Goal: Information Seeking & Learning: Learn about a topic

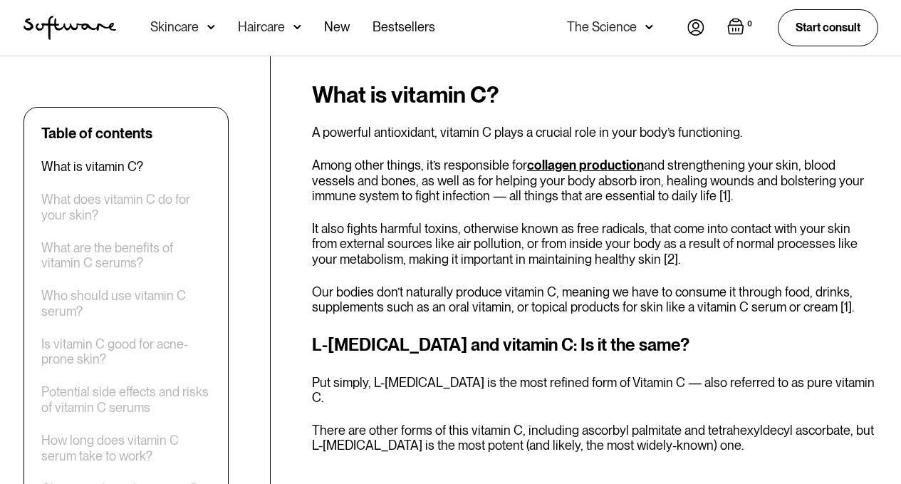
scroll to position [784, 0]
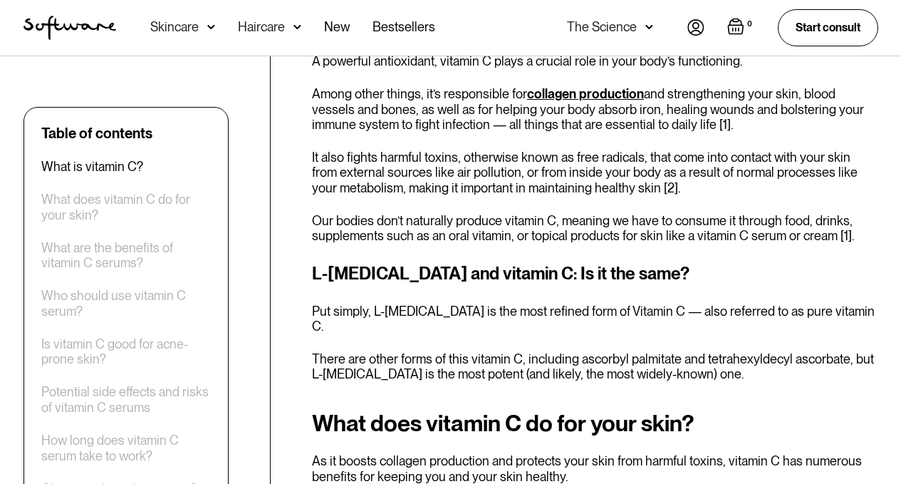
click at [404, 197] on div "What is vitamin C? A powerful antioxidant, vitamin C plays a crucial role in yo…" at bounding box center [595, 196] width 566 height 371
click at [404, 213] on p "Our bodies don’t naturally produce vitamin C, meaning we have to consume it thr…" at bounding box center [595, 228] width 566 height 31
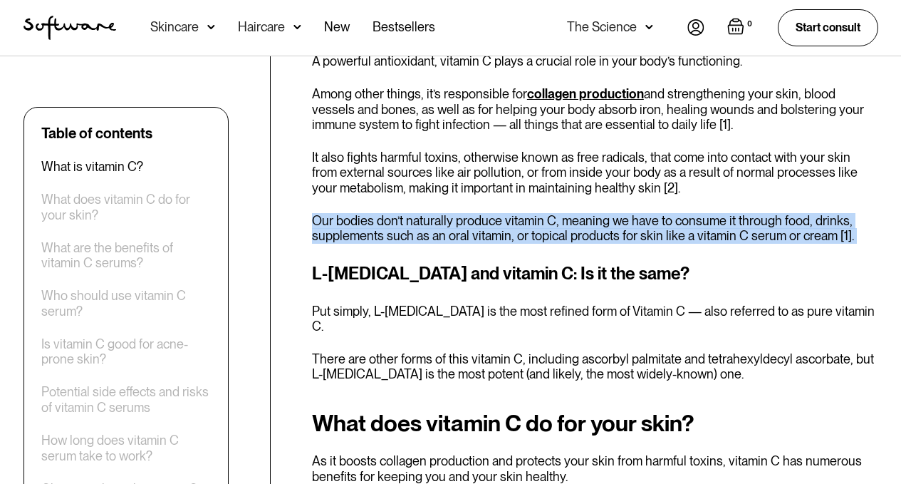
click at [404, 213] on p "Our bodies don’t naturally produce vitamin C, meaning we have to consume it thr…" at bounding box center [595, 228] width 566 height 31
click at [414, 214] on p "Our bodies don’t naturally produce vitamin C, meaning we have to consume it thr…" at bounding box center [595, 228] width 566 height 31
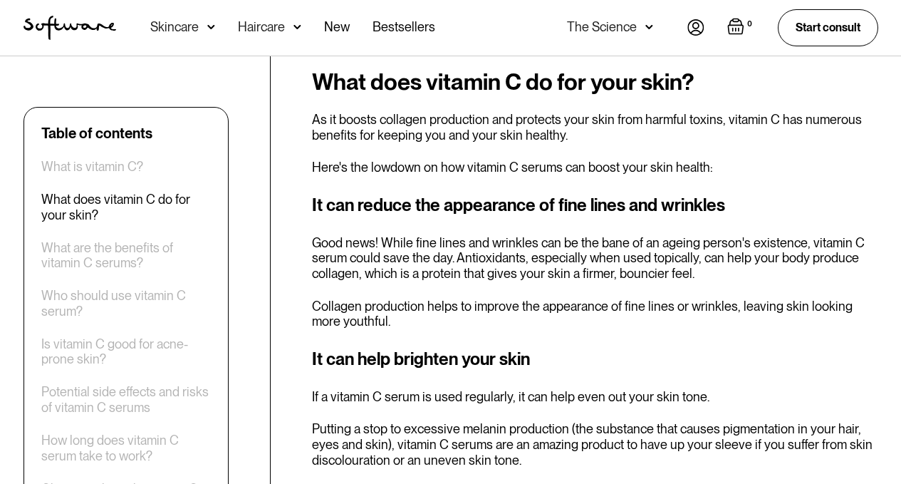
scroll to position [1140, 0]
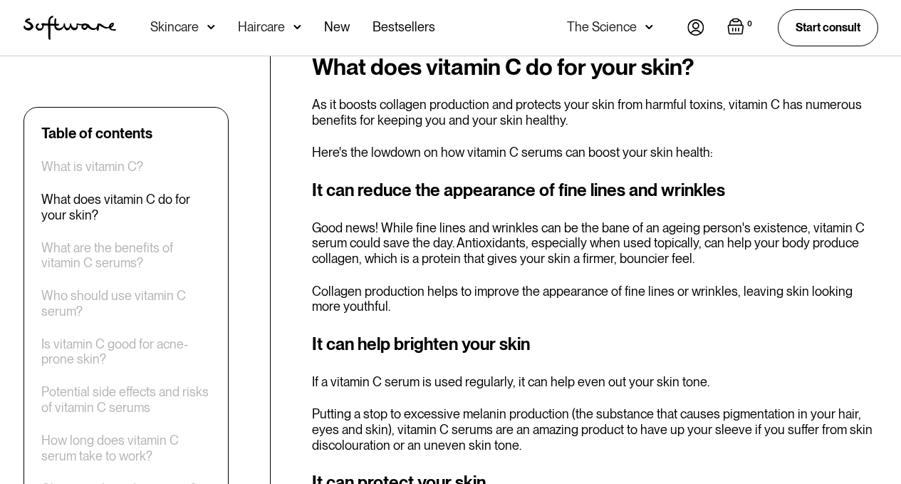
click at [435, 220] on p "Good news! While fine lines and wrinkles can be the bane of an ageing person's …" at bounding box center [595, 243] width 566 height 46
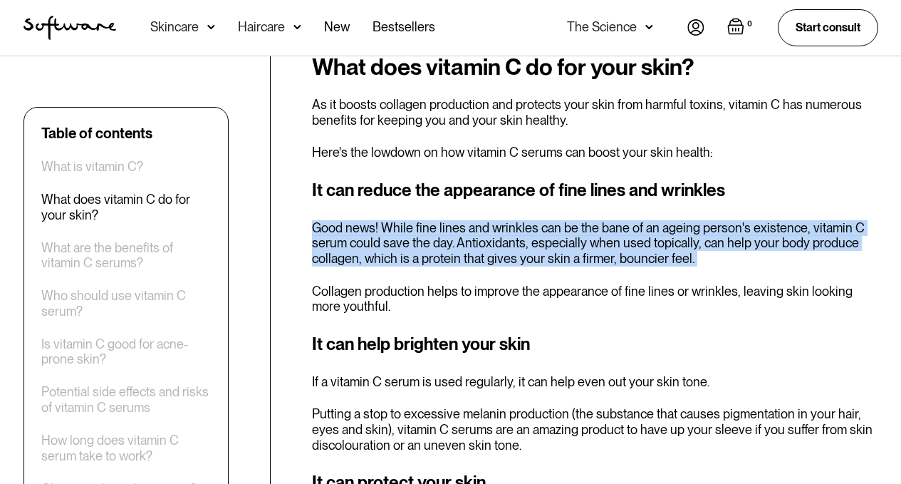
drag, startPoint x: 435, startPoint y: 206, endPoint x: 427, endPoint y: 208, distance: 8.8
click at [435, 220] on p "Good news! While fine lines and wrinkles can be the bane of an ageing person's …" at bounding box center [595, 243] width 566 height 46
click at [412, 220] on p "Good news! While fine lines and wrinkles can be the bane of an ageing person's …" at bounding box center [595, 243] width 566 height 46
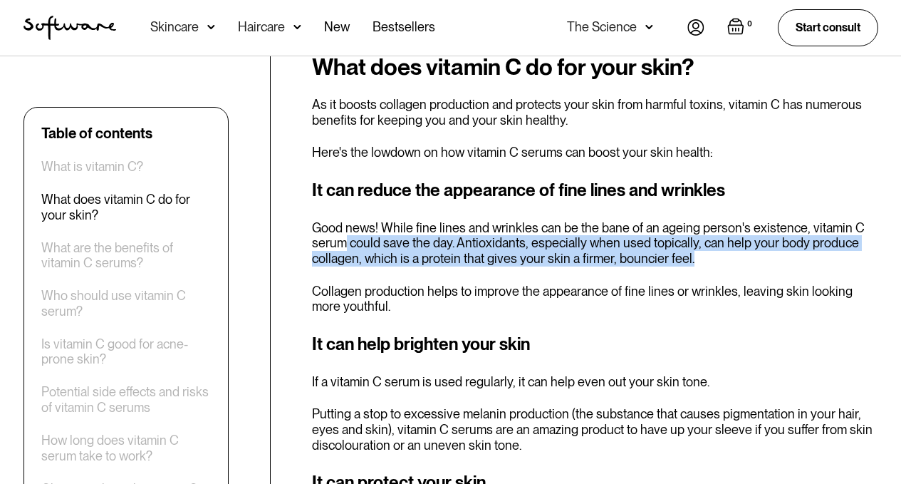
drag, startPoint x: 347, startPoint y: 209, endPoint x: 695, endPoint y: 229, distance: 348.9
click at [695, 229] on p "Good news! While fine lines and wrinkles can be the bane of an ageing person's …" at bounding box center [595, 243] width 566 height 46
drag, startPoint x: 687, startPoint y: 231, endPoint x: 432, endPoint y: 213, distance: 254.9
click at [432, 220] on p "Good news! While fine lines and wrinkles can be the bane of an ageing person's …" at bounding box center [595, 243] width 566 height 46
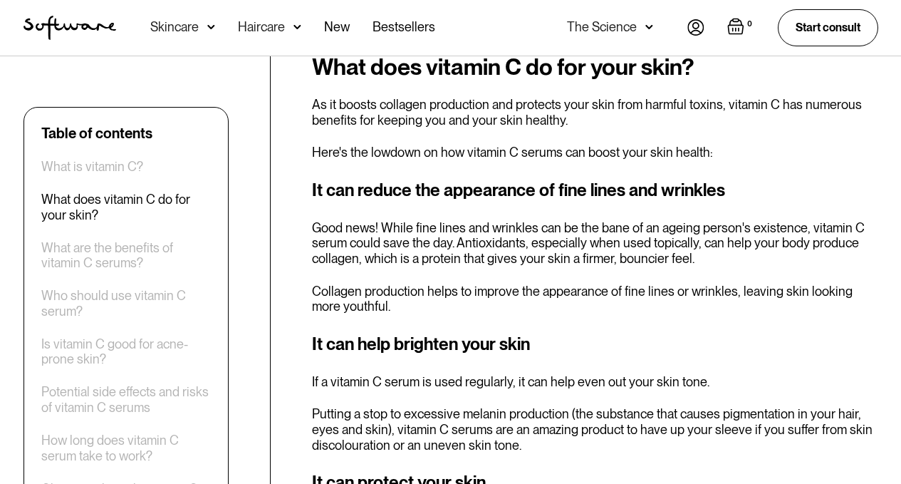
click at [418, 284] on p "Collagen production helps to improve the appearance of fine lines or wrinkles, …" at bounding box center [595, 299] width 566 height 31
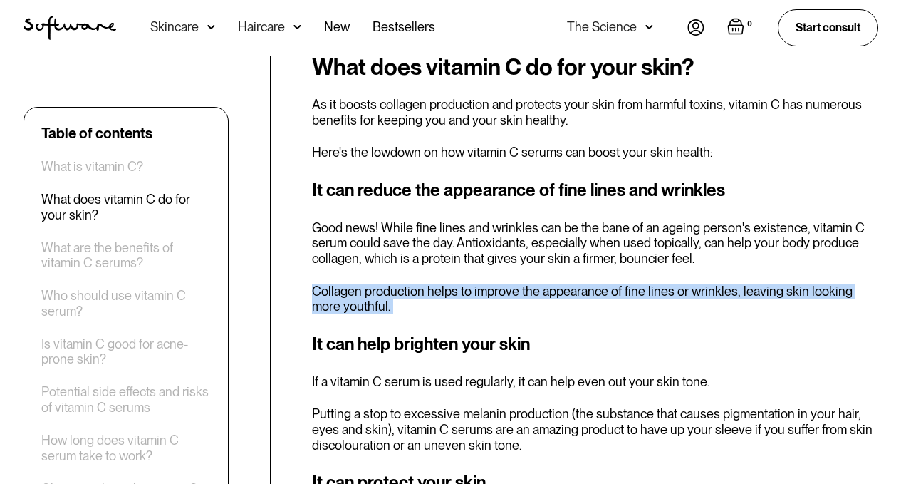
click at [418, 284] on p "Collagen production helps to improve the appearance of fine lines or wrinkles, …" at bounding box center [595, 299] width 566 height 31
click at [387, 284] on p "Collagen production helps to improve the appearance of fine lines or wrinkles, …" at bounding box center [595, 299] width 566 height 31
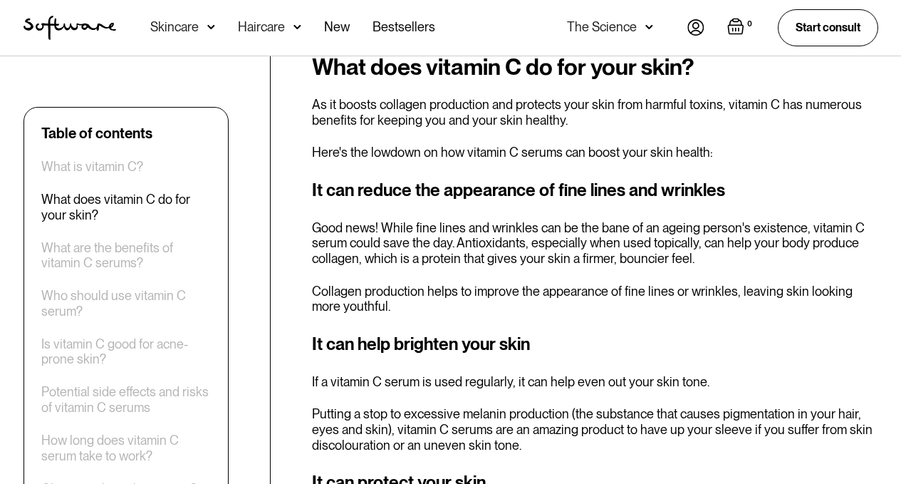
click at [395, 284] on p "Collagen production helps to improve the appearance of fine lines or wrinkles, …" at bounding box center [595, 299] width 566 height 31
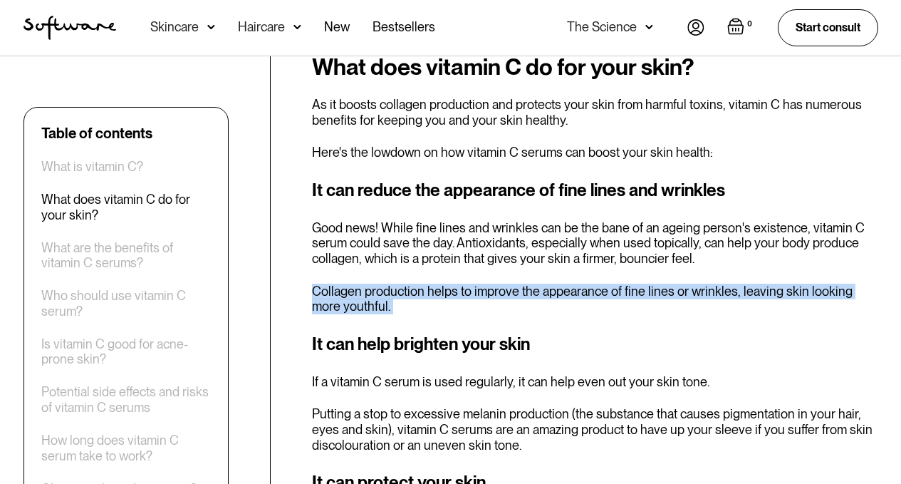
click at [395, 284] on p "Collagen production helps to improve the appearance of fine lines or wrinkles, …" at bounding box center [595, 299] width 566 height 31
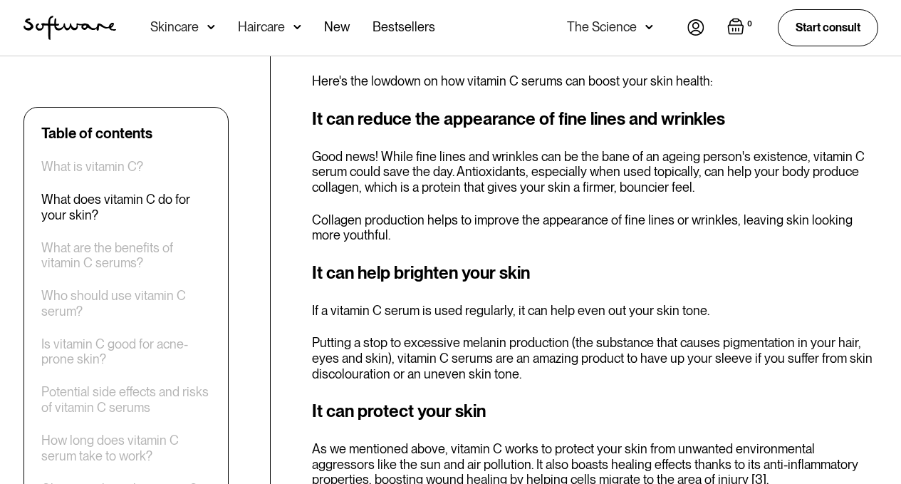
click at [411, 260] on h3 "It can help brighten your skin" at bounding box center [595, 273] width 566 height 26
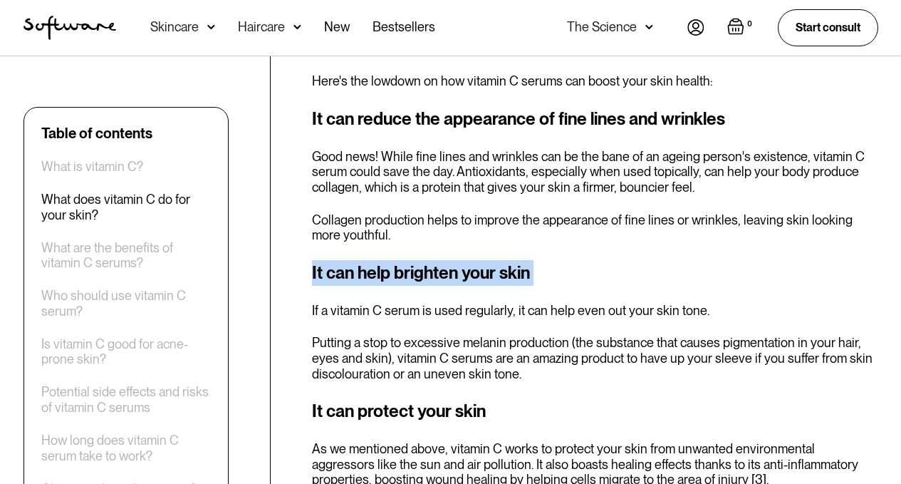
click at [411, 260] on h3 "It can help brighten your skin" at bounding box center [595, 273] width 566 height 26
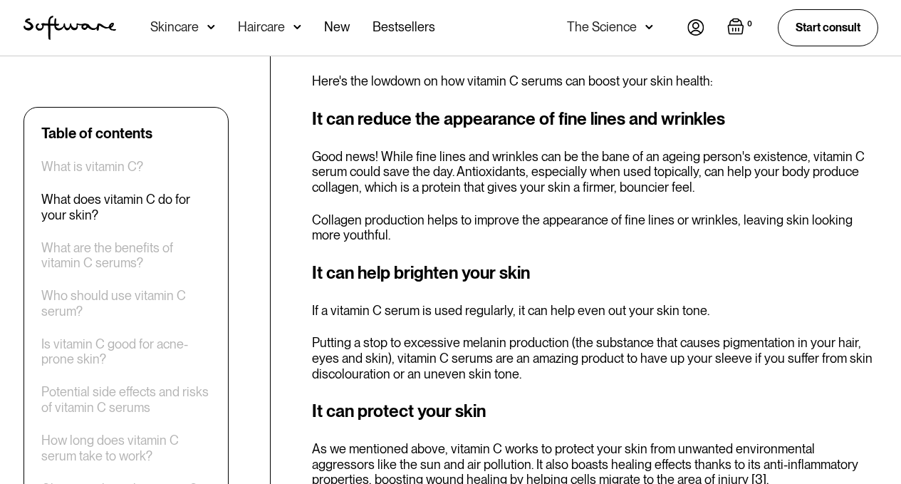
click at [431, 335] on p "Putting a stop to excessive melanin production (the substance that causes pigme…" at bounding box center [595, 358] width 566 height 46
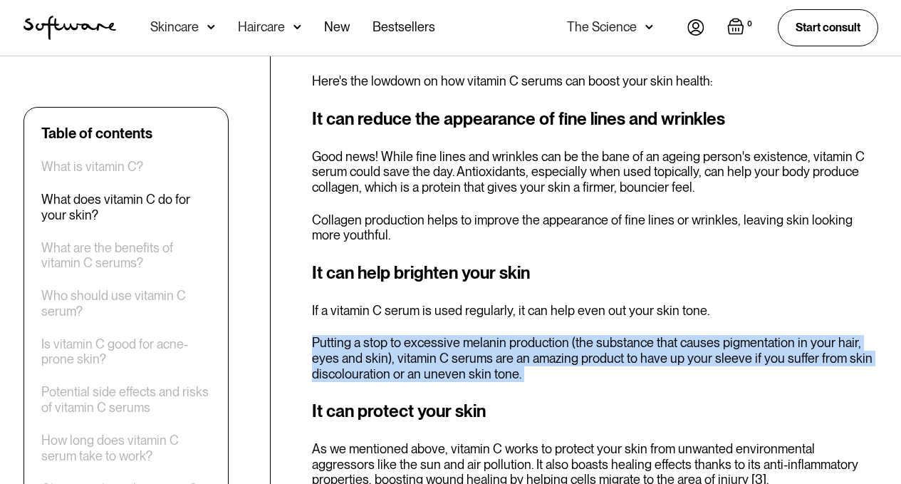
click at [431, 335] on p "Putting a stop to excessive melanin production (the substance that causes pigme…" at bounding box center [595, 358] width 566 height 46
click at [429, 335] on p "Putting a stop to excessive melanin production (the substance that causes pigme…" at bounding box center [595, 358] width 566 height 46
drag, startPoint x: 346, startPoint y: 305, endPoint x: 531, endPoint y: 348, distance: 189.4
click at [531, 348] on p "Putting a stop to excessive melanin production (the substance that causes pigme…" at bounding box center [595, 358] width 566 height 46
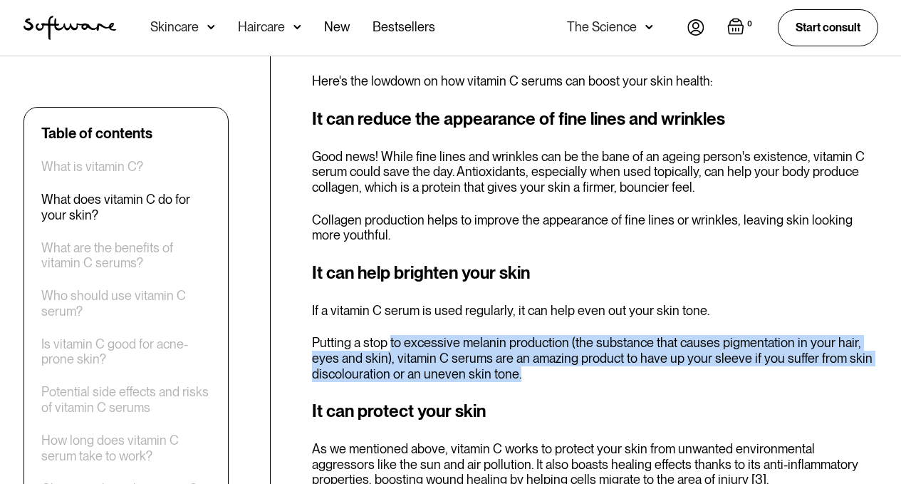
drag, startPoint x: 574, startPoint y: 341, endPoint x: 391, endPoint y: 316, distance: 184.8
click at [391, 335] on p "Putting a stop to excessive melanin production (the substance that causes pigme…" at bounding box center [595, 358] width 566 height 46
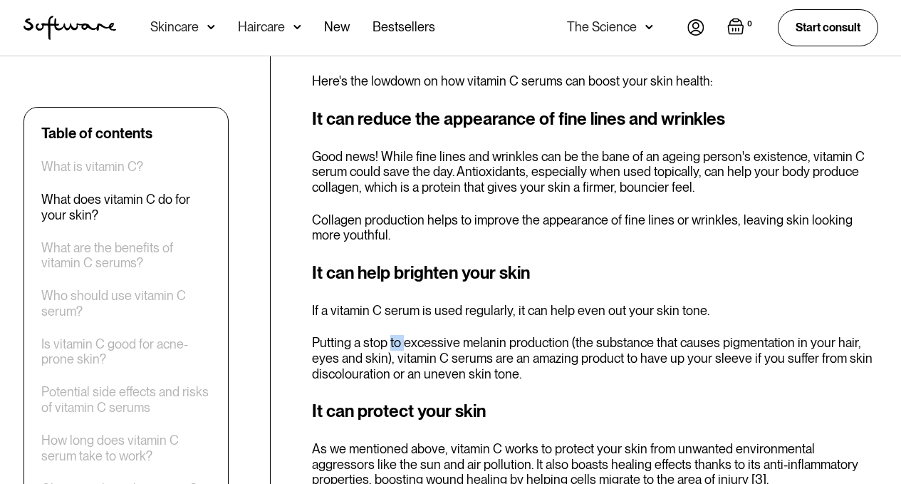
click at [391, 335] on p "Putting a stop to excessive melanin production (the substance that causes pigme…" at bounding box center [595, 358] width 566 height 46
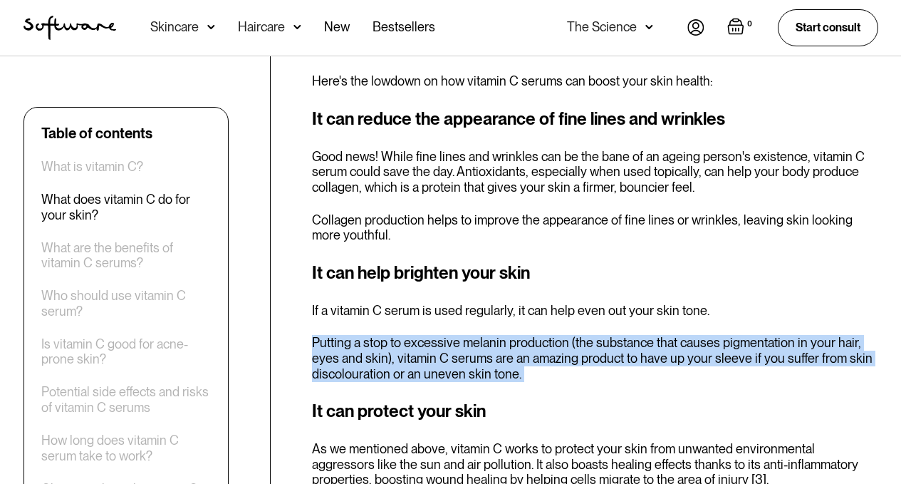
click at [391, 335] on p "Putting a stop to excessive melanin production (the substance that causes pigme…" at bounding box center [595, 358] width 566 height 46
click at [397, 335] on p "Putting a stop to excessive melanin production (the substance that causes pigme…" at bounding box center [595, 358] width 566 height 46
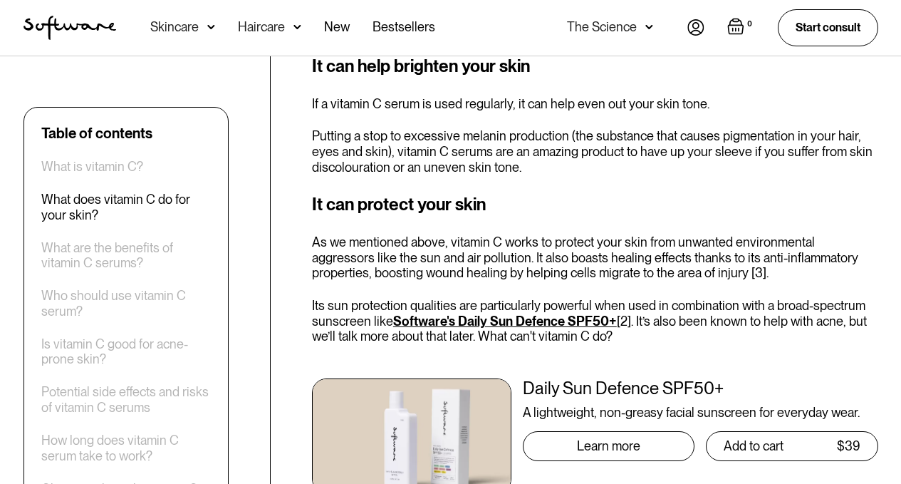
scroll to position [1425, 0]
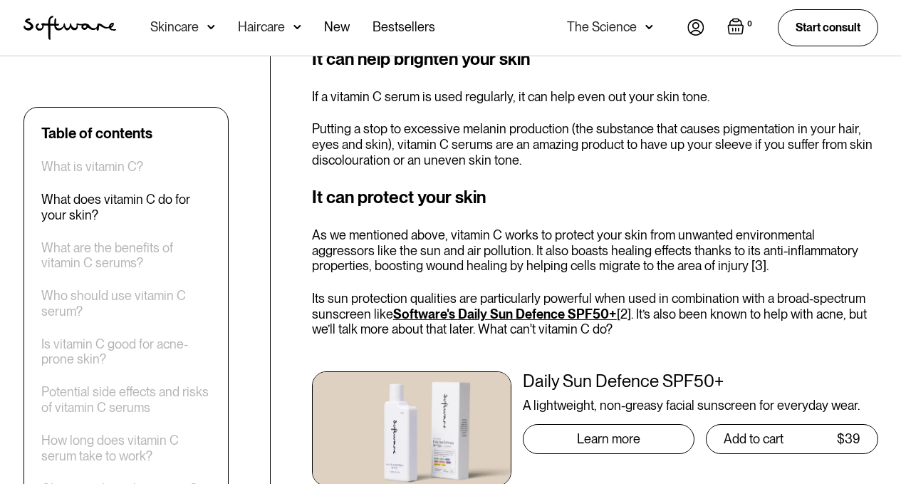
click at [541, 255] on div "It can protect your skin As we mentioned above, vitamin C works to protect your…" at bounding box center [595, 343] width 566 height 318
click at [548, 246] on div "It can protect your skin As we mentioned above, vitamin C works to protect your…" at bounding box center [595, 343] width 566 height 318
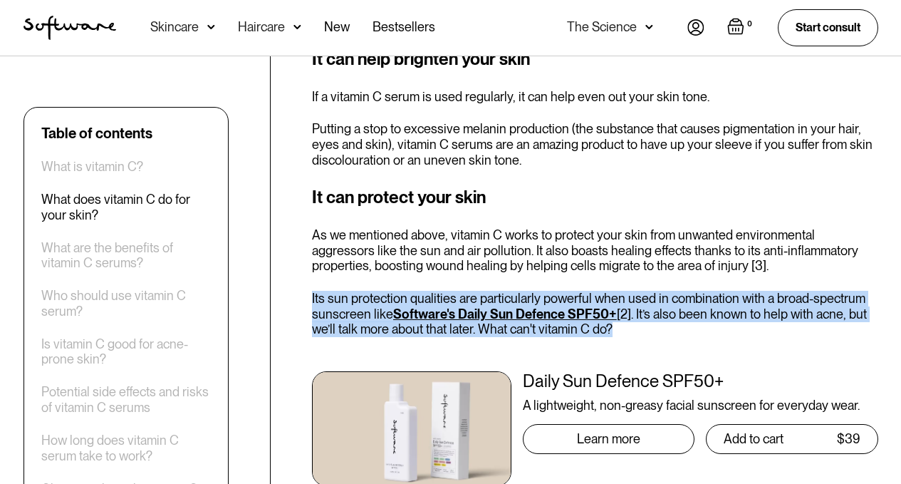
click at [548, 246] on div "It can protect your skin As we mentioned above, vitamin C works to protect your…" at bounding box center [595, 343] width 566 height 318
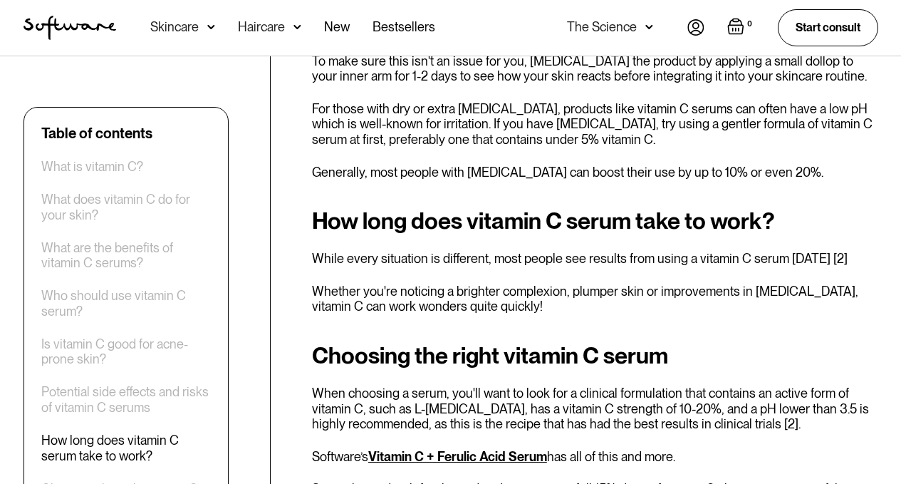
scroll to position [2564, 0]
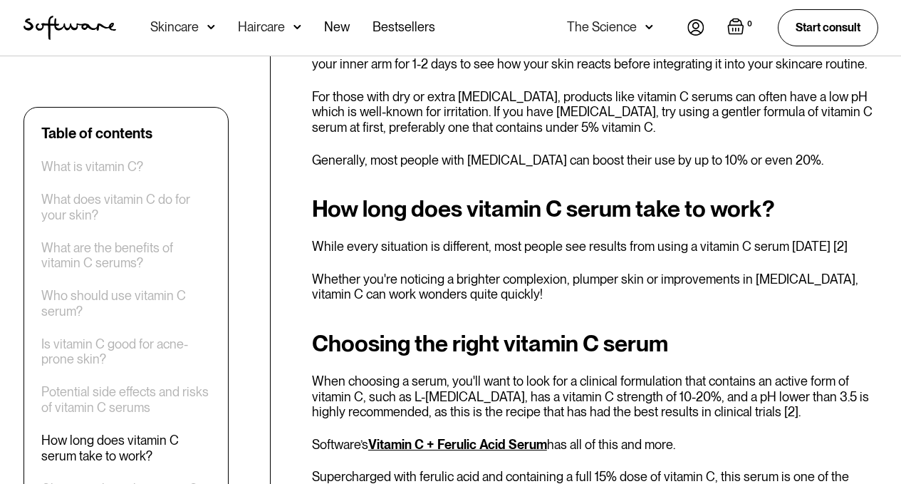
click at [516, 194] on strong "How long does vitamin C serum take to work?" at bounding box center [543, 208] width 463 height 28
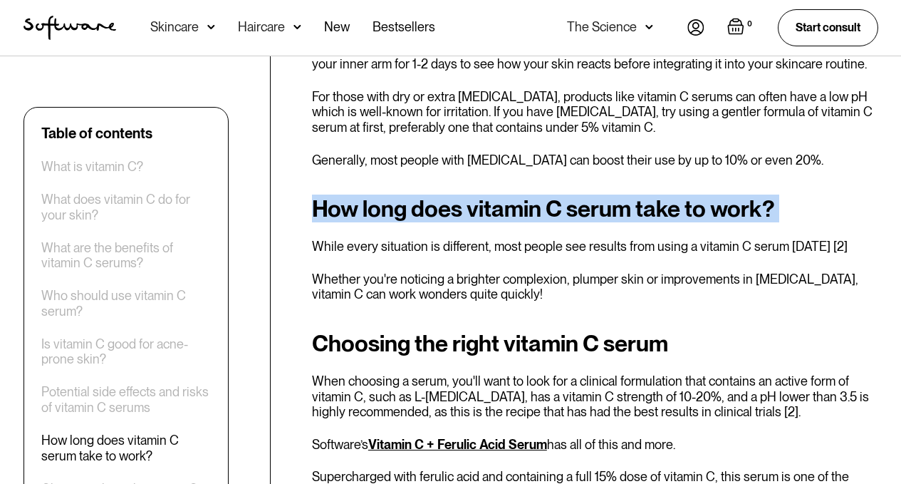
click at [516, 194] on strong "How long does vitamin C serum take to work?" at bounding box center [543, 208] width 463 height 28
click at [502, 194] on strong "How long does vitamin C serum take to work?" at bounding box center [543, 208] width 463 height 28
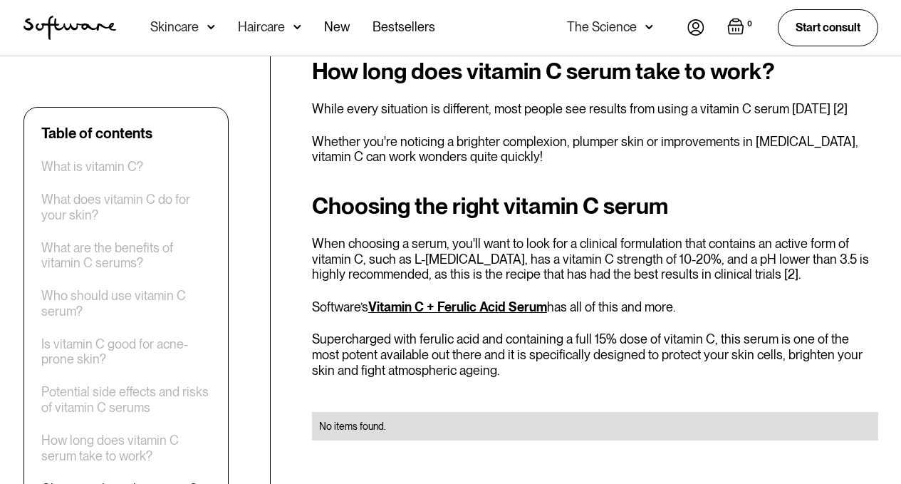
scroll to position [2707, 0]
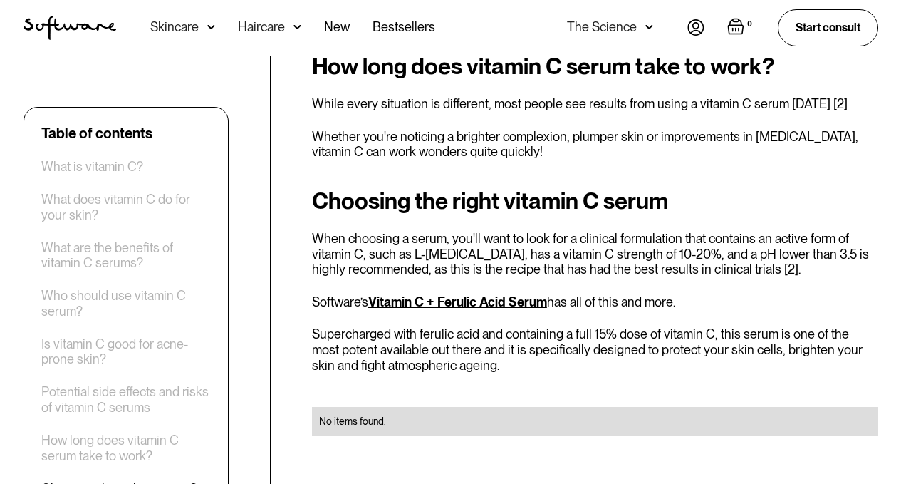
click at [433, 129] on p "Whether you're noticing a brighter complexion, plumper skin or improvements in …" at bounding box center [595, 144] width 566 height 31
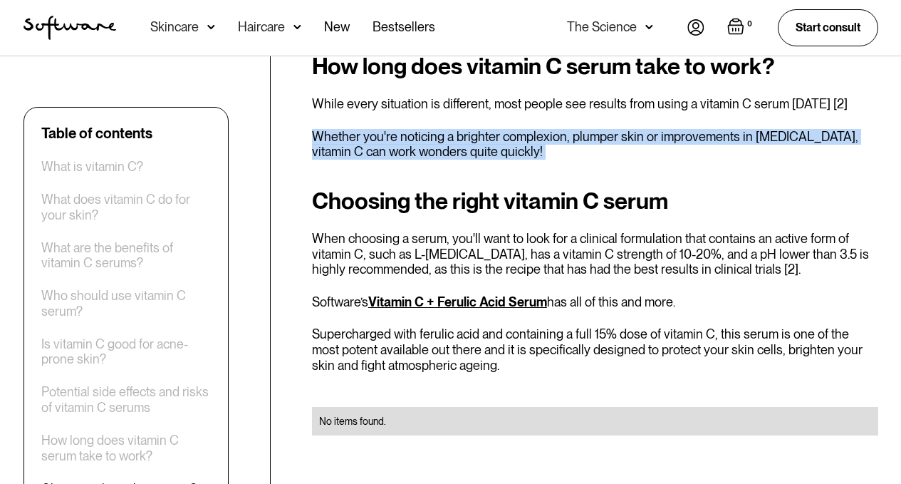
click at [433, 129] on p "Whether you're noticing a brighter complexion, plumper skin or improvements in …" at bounding box center [595, 144] width 566 height 31
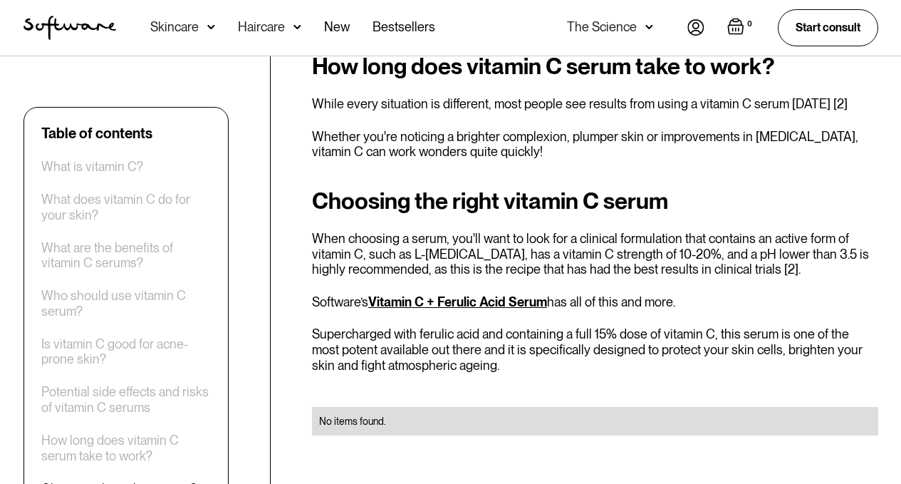
click at [424, 137] on div "No items found. Vitamin C might just be one of the few vitamins where some of t…" at bounding box center [595, 214] width 566 height 4814
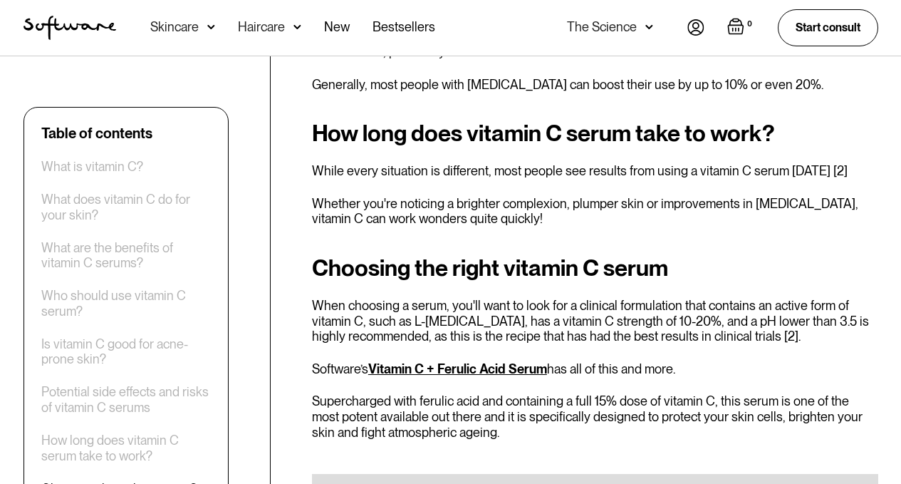
scroll to position [2636, 0]
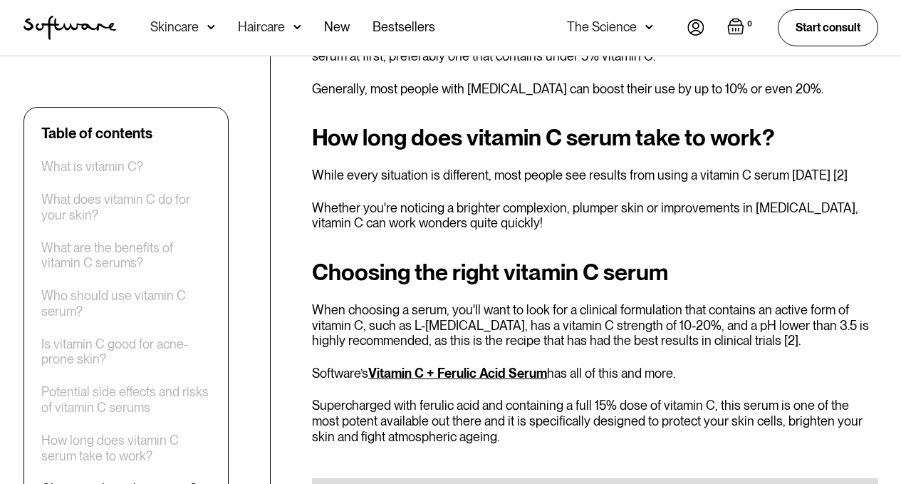
click at [482, 167] on p "While every situation is different, most people see results from using a vitami…" at bounding box center [595, 175] width 566 height 16
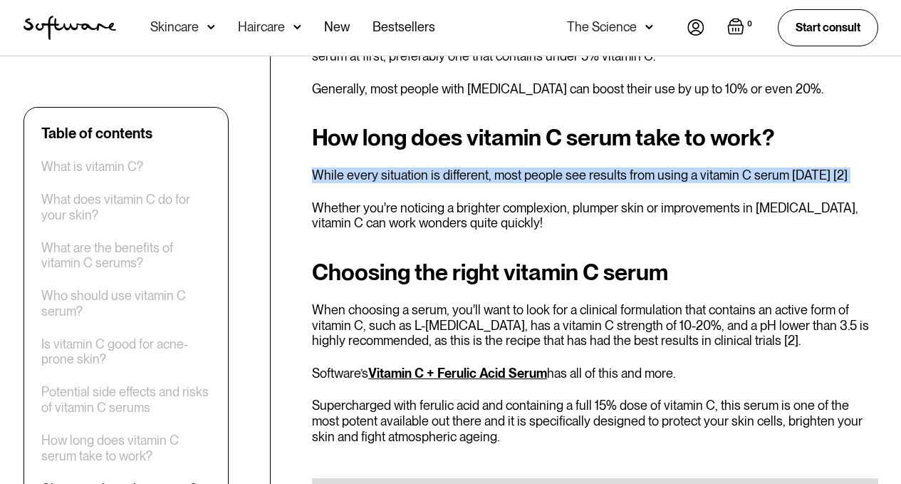
click at [482, 167] on p "While every situation is different, most people see results from using a vitami…" at bounding box center [595, 175] width 566 height 16
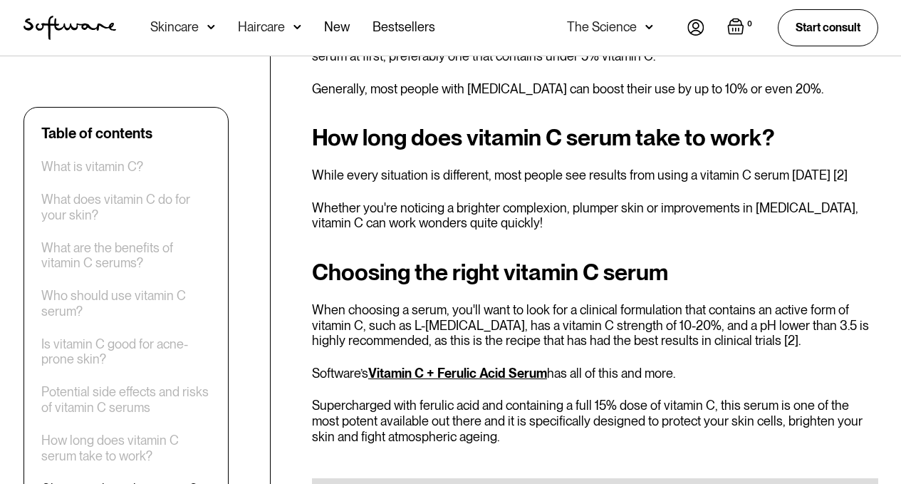
click at [464, 200] on p "Whether you're noticing a brighter complexion, plumper skin or improvements in …" at bounding box center [595, 215] width 566 height 31
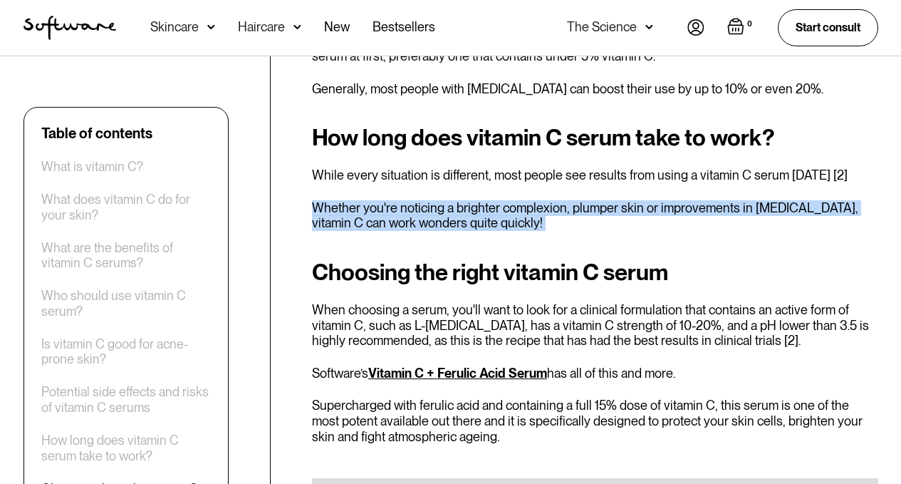
click at [464, 200] on p "Whether you're noticing a brighter complexion, plumper skin or improvements in …" at bounding box center [595, 215] width 566 height 31
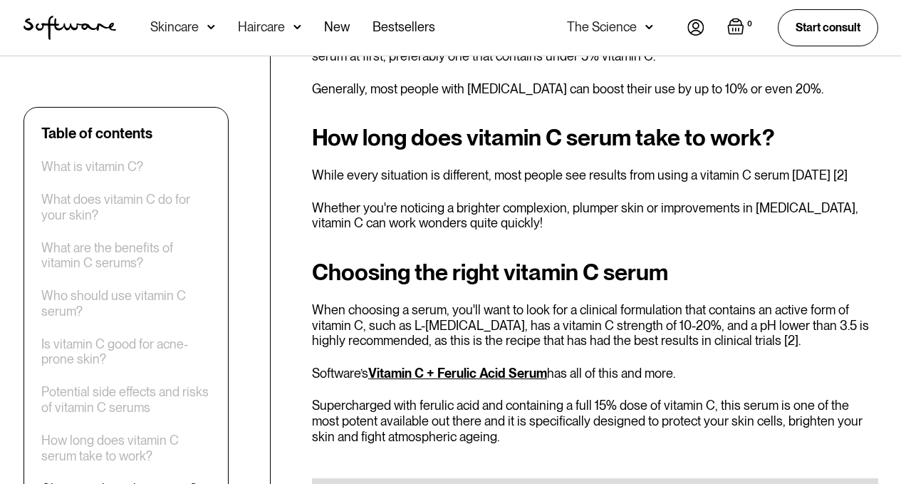
click at [468, 202] on div "No items found. Vitamin C might just be one of the few vitamins where some of t…" at bounding box center [595, 285] width 566 height 4814
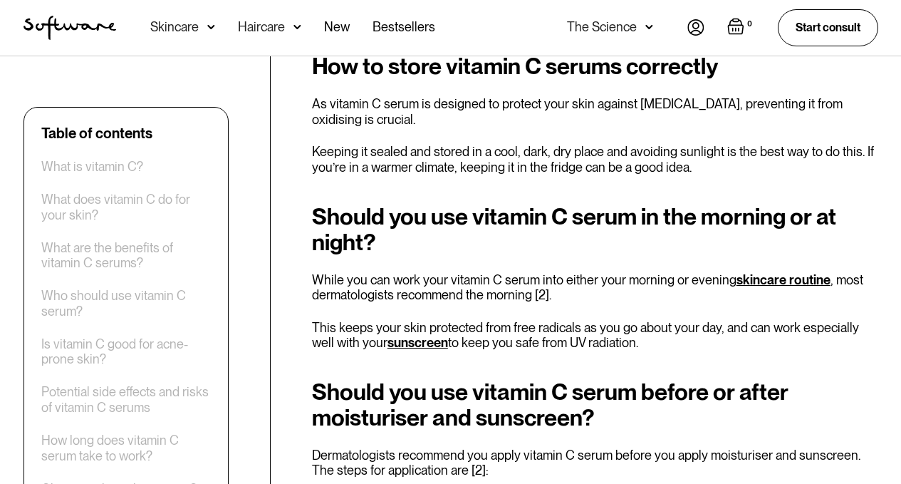
scroll to position [3205, 0]
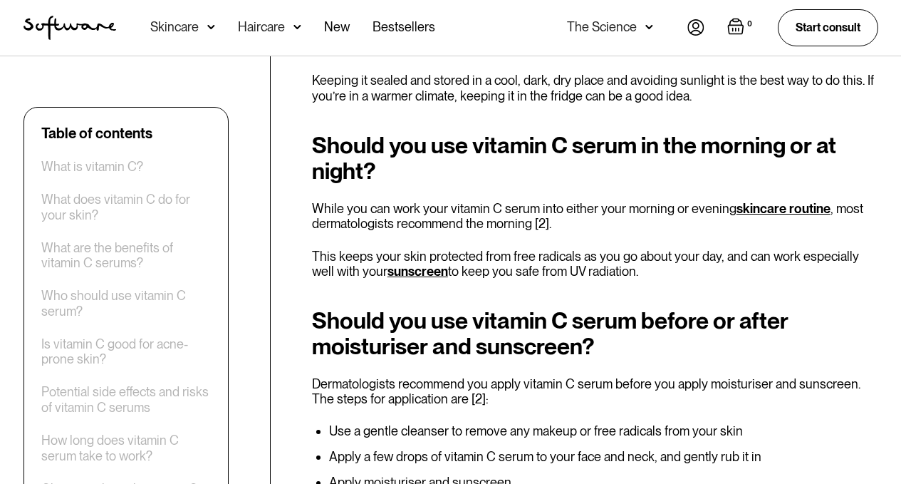
click at [433, 201] on p "While you can work your vitamin C serum into either your morning or evening ski…" at bounding box center [595, 216] width 566 height 31
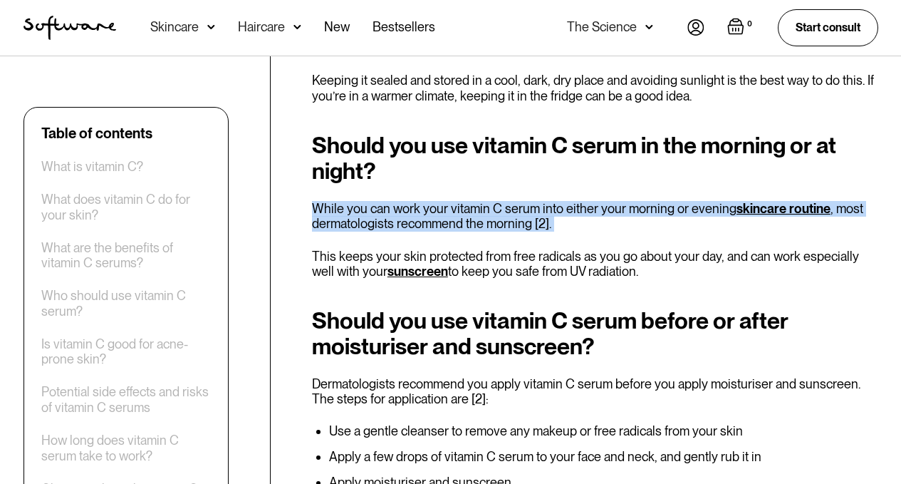
click at [433, 201] on p "While you can work your vitamin C serum into either your morning or evening ski…" at bounding box center [595, 216] width 566 height 31
click at [423, 201] on p "While you can work your vitamin C serum into either your morning or evening ski…" at bounding box center [595, 216] width 566 height 31
drag, startPoint x: 353, startPoint y: 181, endPoint x: 612, endPoint y: 199, distance: 259.2
click at [612, 201] on p "While you can work your vitamin C serum into either your morning or evening ski…" at bounding box center [595, 216] width 566 height 31
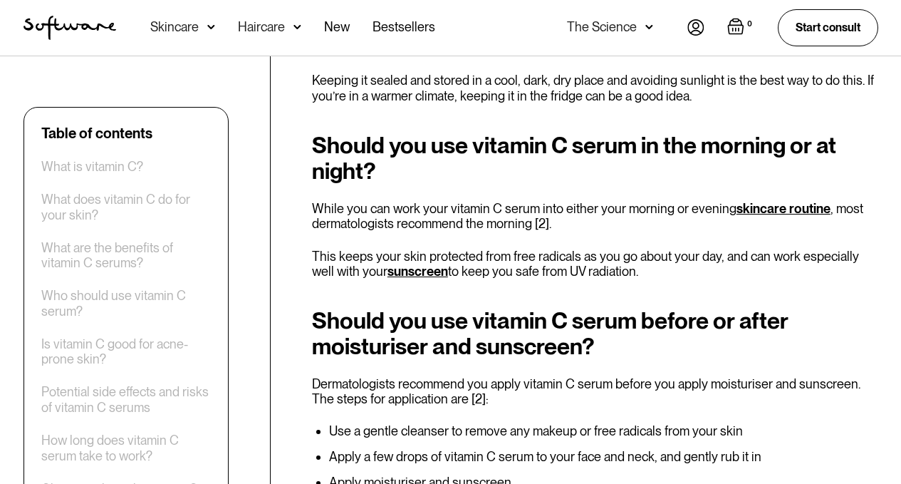
click at [456, 249] on p "This keeps your skin protected from free radicals as you go about your day, and…" at bounding box center [595, 264] width 566 height 31
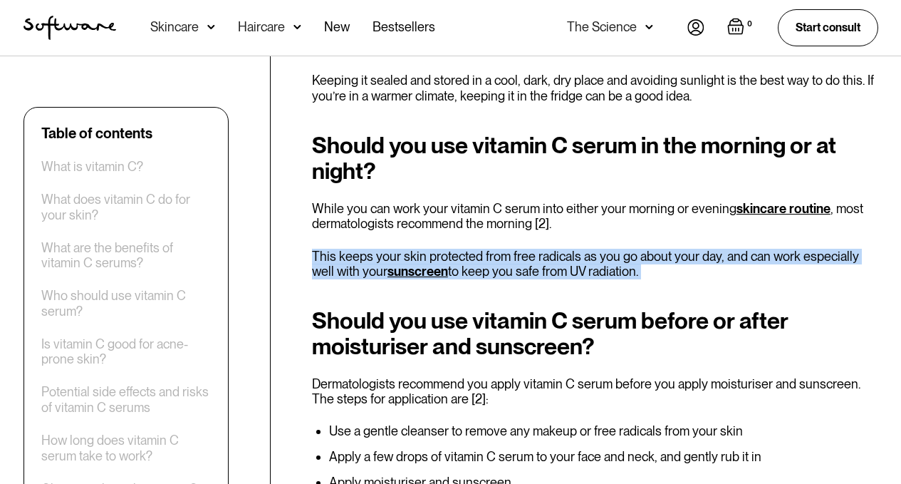
click at [456, 249] on p "This keeps your skin protected from free radicals as you go about your day, and…" at bounding box center [595, 264] width 566 height 31
click at [477, 249] on p "This keeps your skin protected from free radicals as you go about your day, and…" at bounding box center [595, 264] width 566 height 31
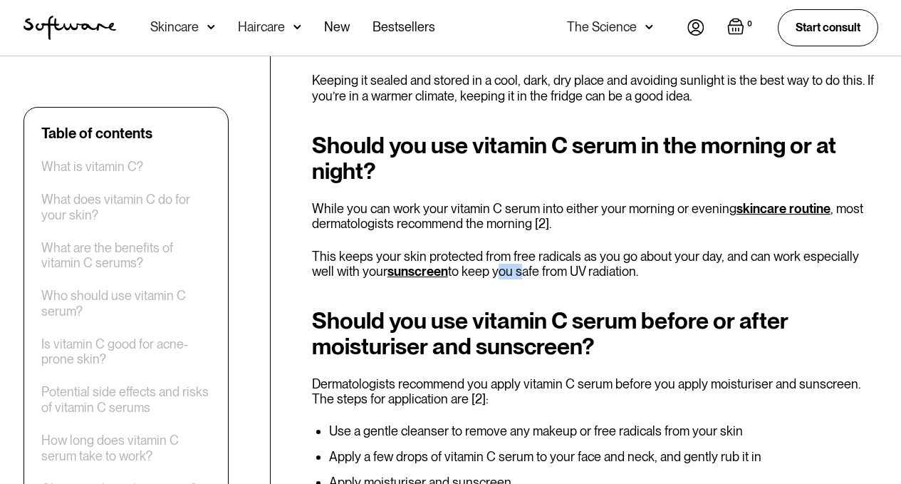
click at [477, 249] on p "This keeps your skin protected from free radicals as you go about your day, and…" at bounding box center [595, 264] width 566 height 31
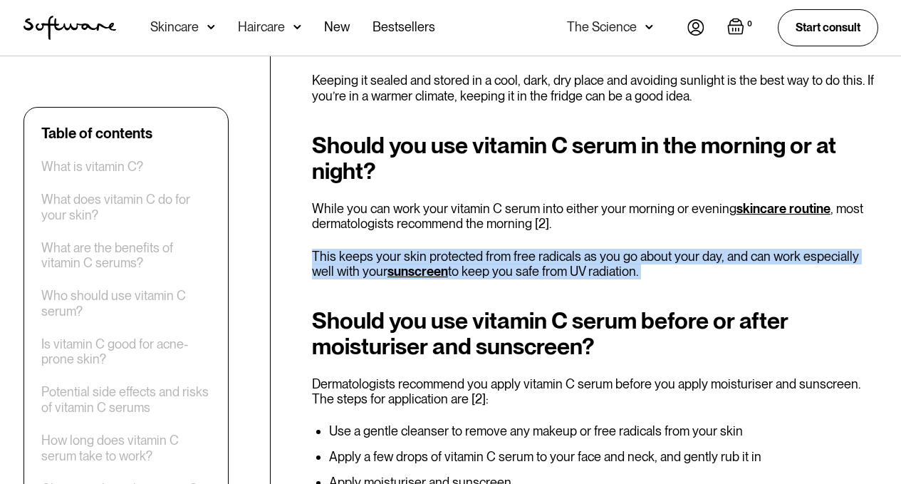
click at [477, 249] on p "This keeps your skin protected from free radicals as you go about your day, and…" at bounding box center [595, 264] width 566 height 31
click at [482, 249] on p "This keeps your skin protected from free radicals as you go about your day, and…" at bounding box center [595, 264] width 566 height 31
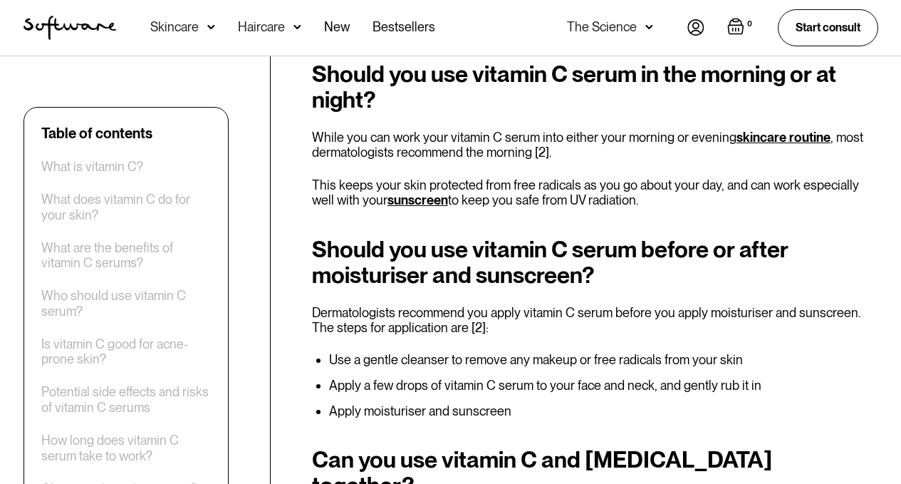
scroll to position [3348, 0]
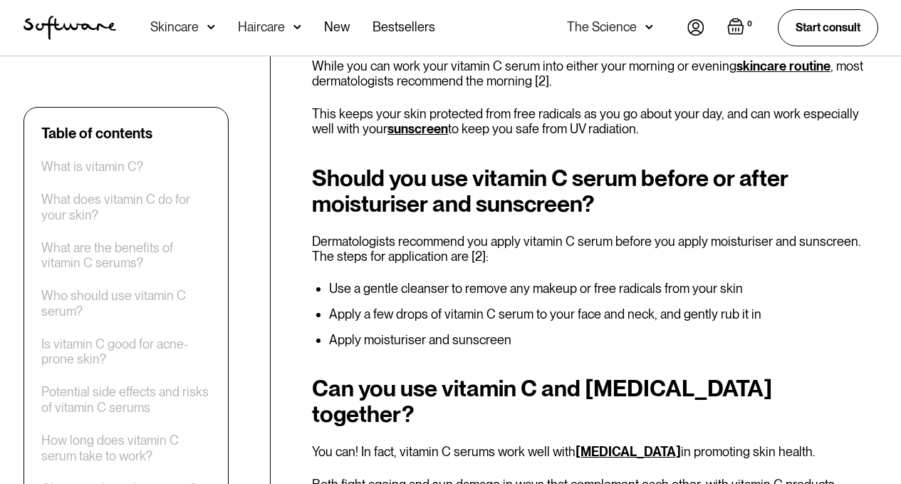
click at [405, 170] on h2 "Should you use vitamin C serum before or after moisturiser and sunscreen?" at bounding box center [595, 190] width 566 height 51
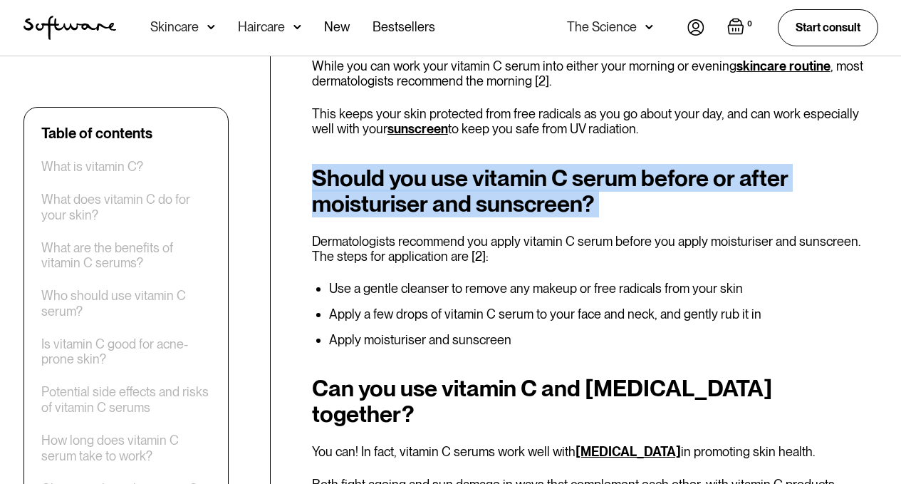
click at [405, 170] on h2 "Should you use vitamin C serum before or after moisturiser and sunscreen?" at bounding box center [595, 190] width 566 height 51
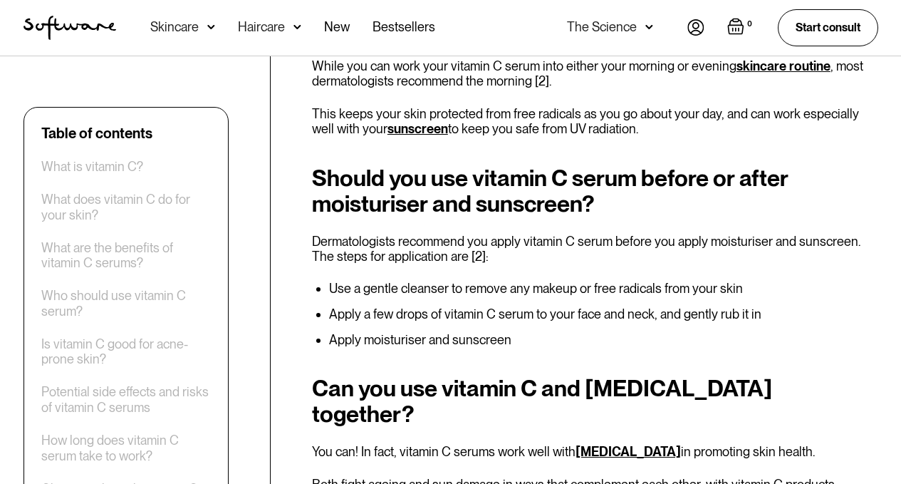
click at [386, 234] on p "Dermatologists recommend you apply vitamin C serum before you apply moisturiser…" at bounding box center [595, 249] width 566 height 31
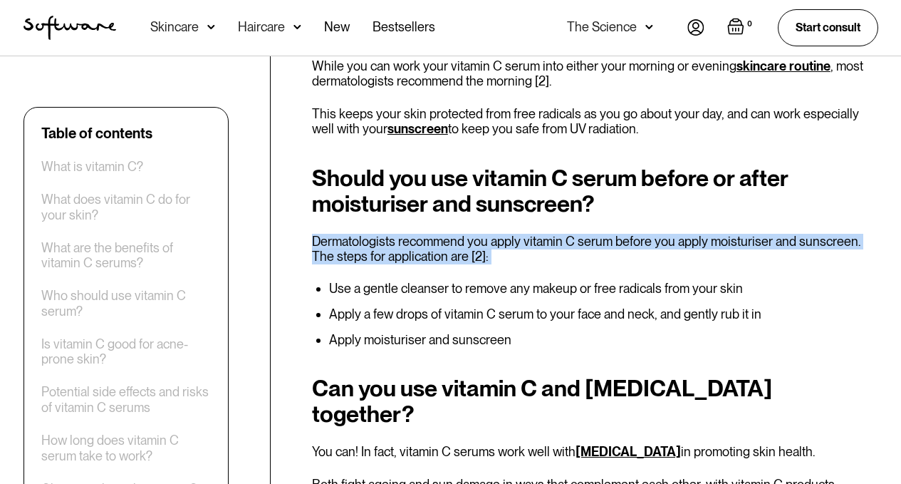
click at [386, 234] on p "Dermatologists recommend you apply vitamin C serum before you apply moisturiser…" at bounding box center [595, 249] width 566 height 31
click at [385, 234] on p "Dermatologists recommend you apply vitamin C serum before you apply moisturiser…" at bounding box center [595, 249] width 566 height 31
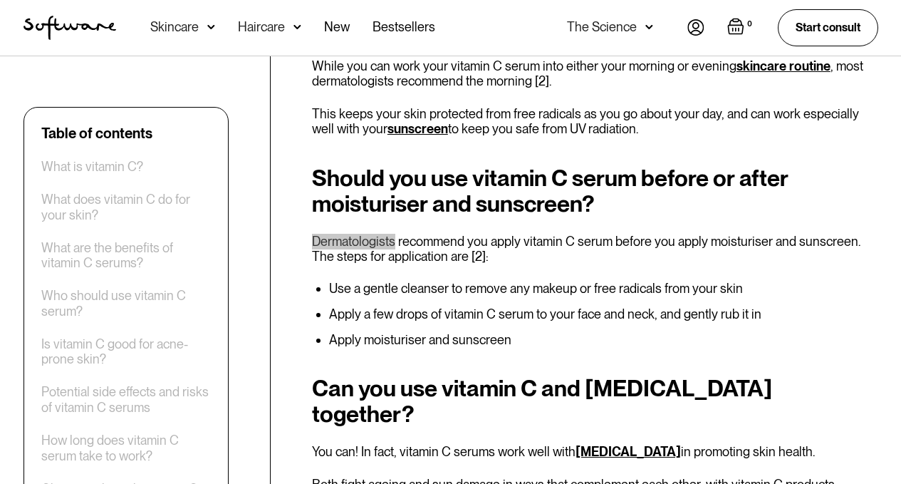
click at [385, 234] on p "Dermatologists recommend you apply vitamin C serum before you apply moisturiser…" at bounding box center [595, 249] width 566 height 31
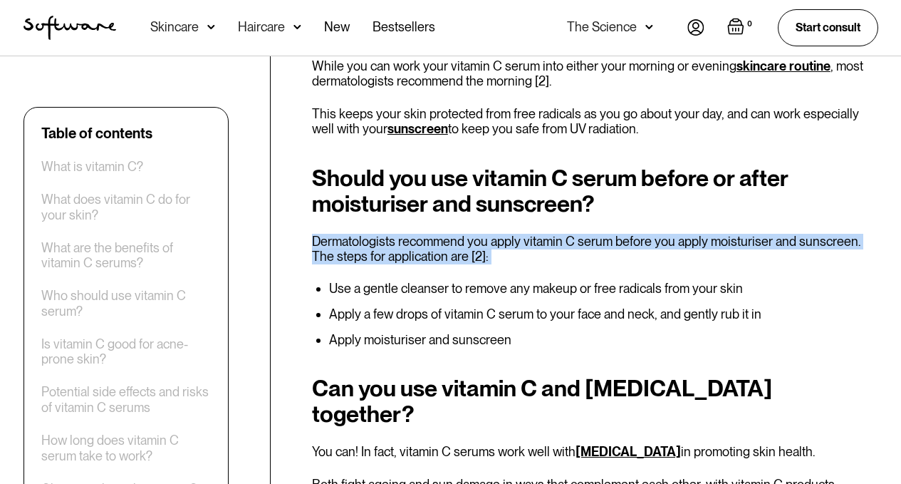
click at [385, 234] on p "Dermatologists recommend you apply vitamin C serum before you apply moisturiser…" at bounding box center [595, 249] width 566 height 31
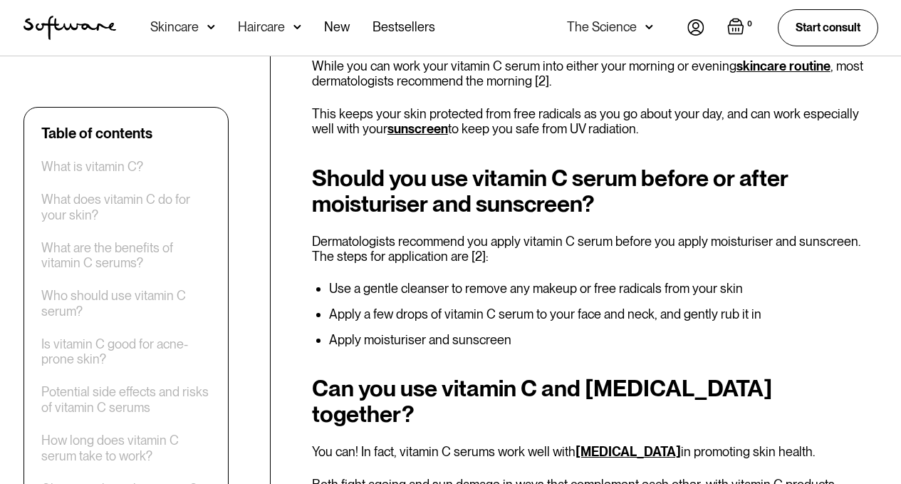
click at [412, 281] on li "Use a gentle cleanser to remove any makeup or free radicals from your skin" at bounding box center [603, 288] width 549 height 14
click at [410, 281] on li "Use a gentle cleanser to remove any makeup or free radicals from your skin" at bounding box center [603, 288] width 549 height 14
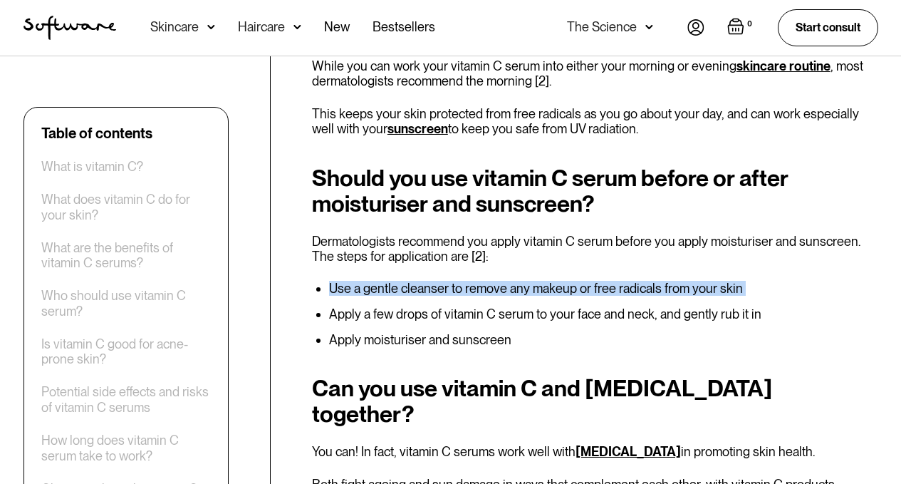
click at [410, 281] on li "Use a gentle cleanser to remove any makeup or free radicals from your skin" at bounding box center [603, 288] width 549 height 14
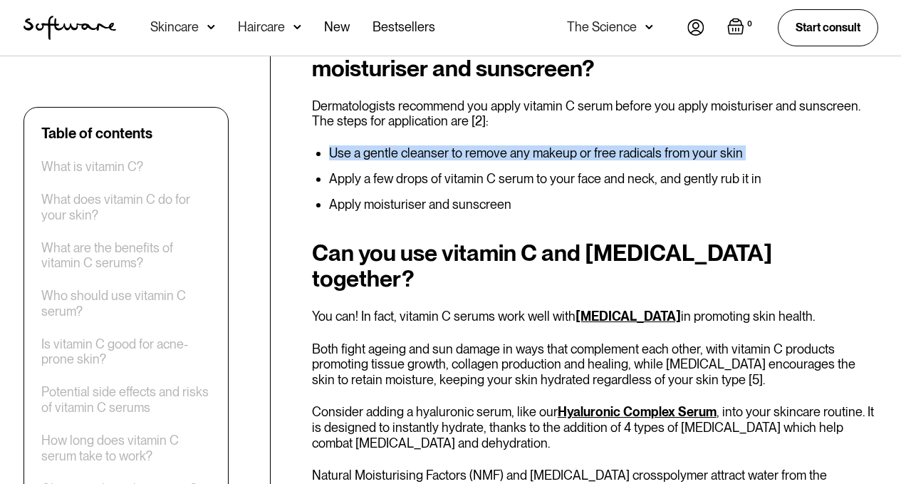
scroll to position [3490, 0]
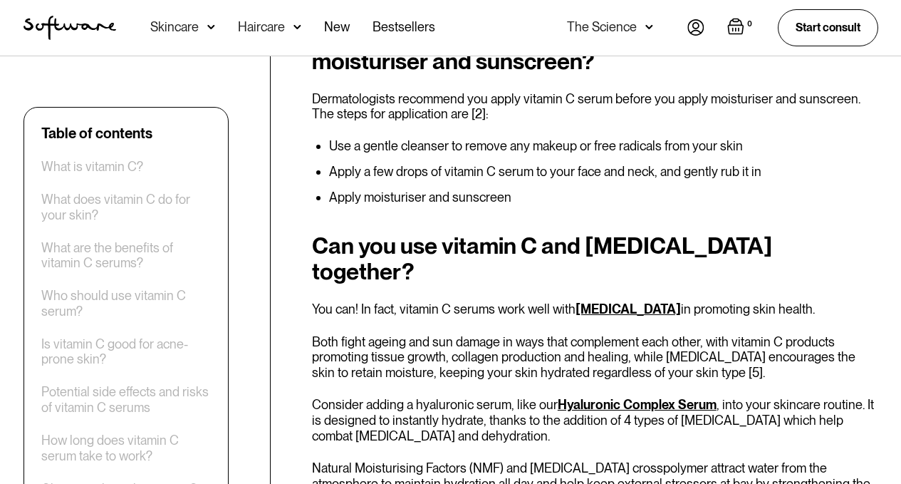
click at [430, 301] on p "You can! In fact, vitamin C serums work well with [MEDICAL_DATA] in promoting s…" at bounding box center [595, 309] width 566 height 16
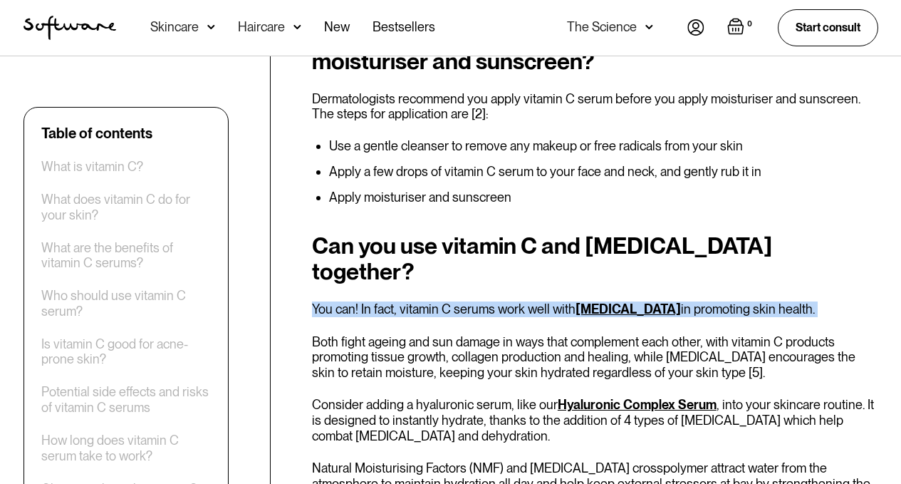
click at [430, 301] on p "You can! In fact, vitamin C serums work well with [MEDICAL_DATA] in promoting s…" at bounding box center [595, 309] width 566 height 16
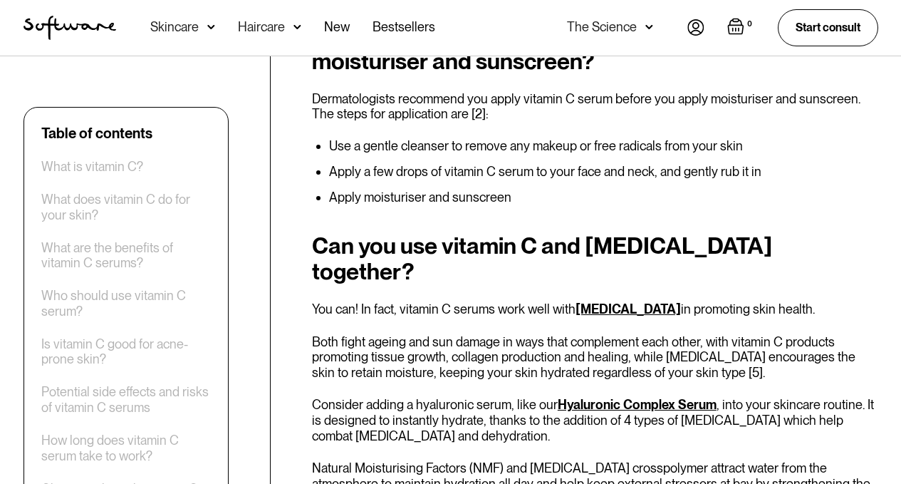
click at [428, 334] on p "Both fight ageing and sun damage in ways that complement each other, with vitam…" at bounding box center [595, 357] width 566 height 46
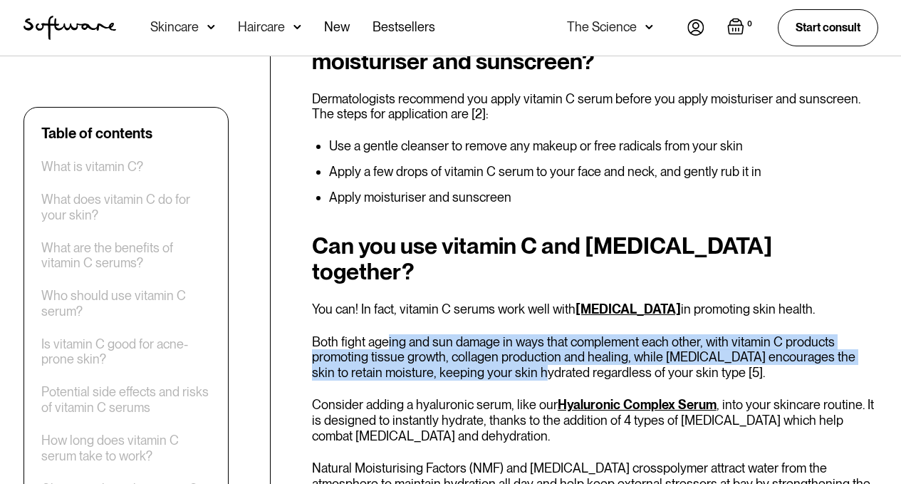
drag, startPoint x: 385, startPoint y: 288, endPoint x: 498, endPoint y: 315, distance: 116.4
click at [498, 334] on p "Both fight ageing and sun damage in ways that complement each other, with vitam…" at bounding box center [595, 357] width 566 height 46
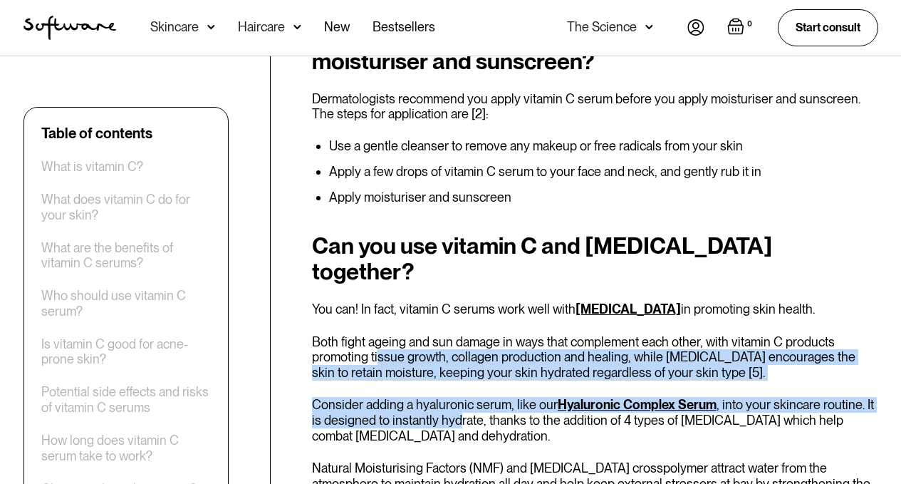
drag, startPoint x: 376, startPoint y: 293, endPoint x: 447, endPoint y: 358, distance: 95.8
click at [447, 358] on div "Can you use vitamin C and [MEDICAL_DATA] together? You can! In fact, vitamin C …" at bounding box center [595, 409] width 566 height 353
click at [447, 397] on p "Consider adding a hyaluronic serum, like our Hyaluronic Complex Serum , into yo…" at bounding box center [595, 420] width 566 height 46
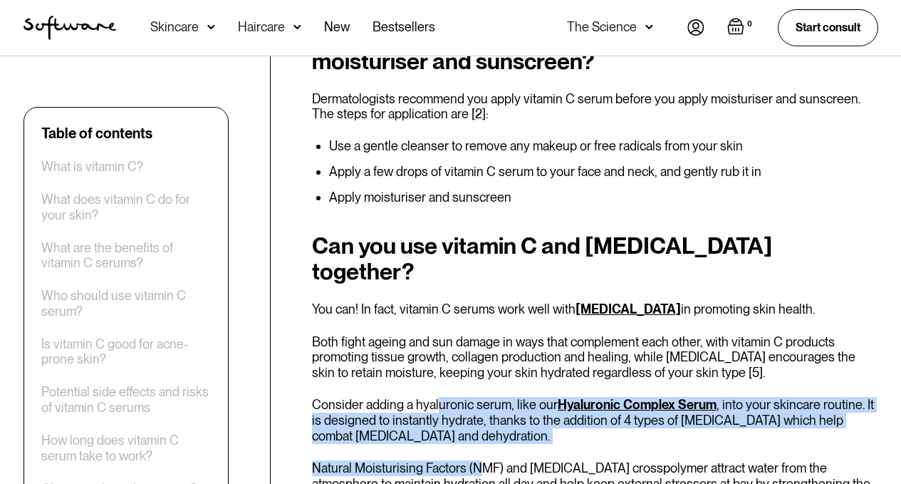
drag, startPoint x: 435, startPoint y: 353, endPoint x: 479, endPoint y: 395, distance: 60.5
click at [479, 395] on div "Can you use vitamin C and [MEDICAL_DATA] together? You can! In fact, vitamin C …" at bounding box center [595, 409] width 566 height 353
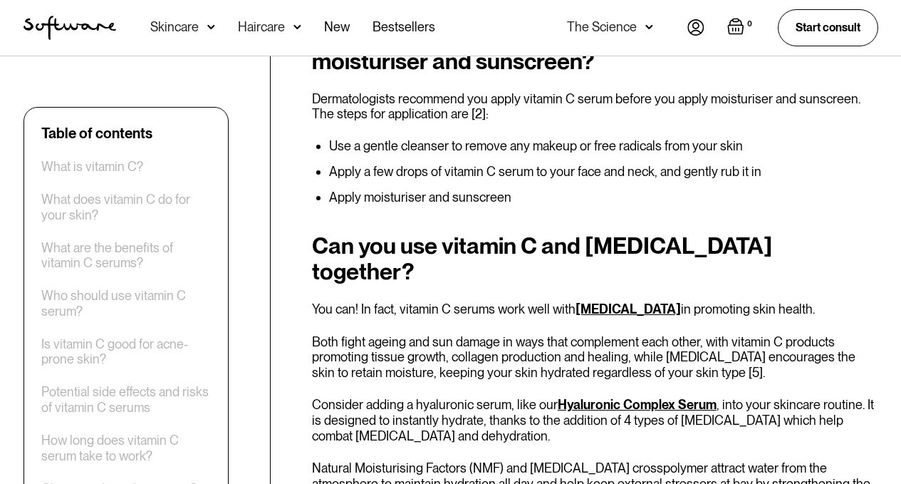
click at [435, 397] on p "Consider adding a hyaluronic serum, like our Hyaluronic Complex Serum , into yo…" at bounding box center [595, 420] width 566 height 46
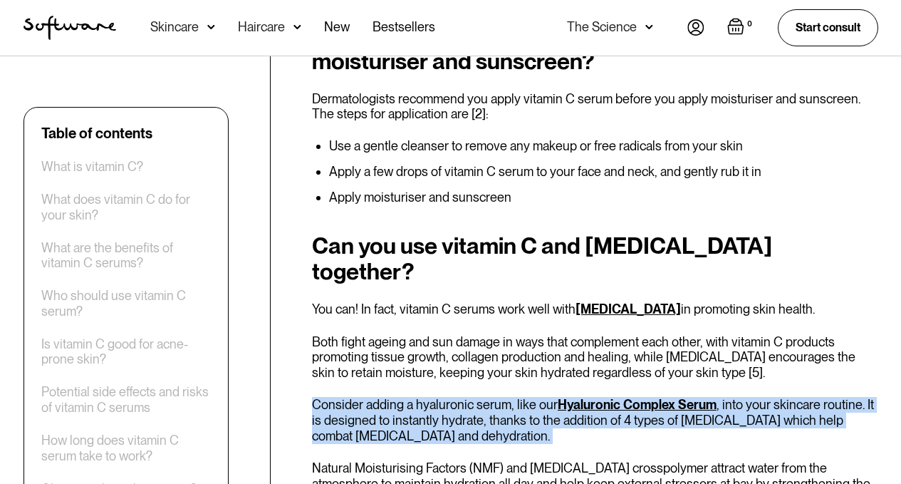
click at [435, 397] on p "Consider adding a hyaluronic serum, like our Hyaluronic Complex Serum , into yo…" at bounding box center [595, 420] width 566 height 46
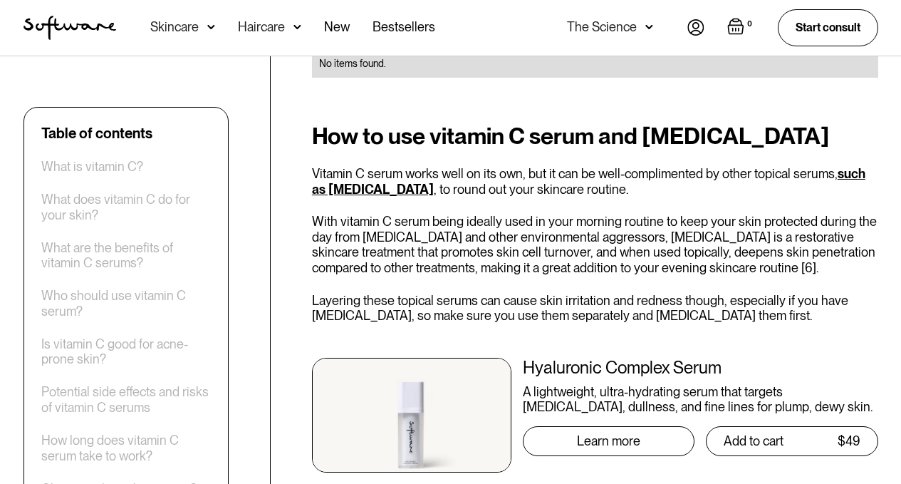
scroll to position [3989, 0]
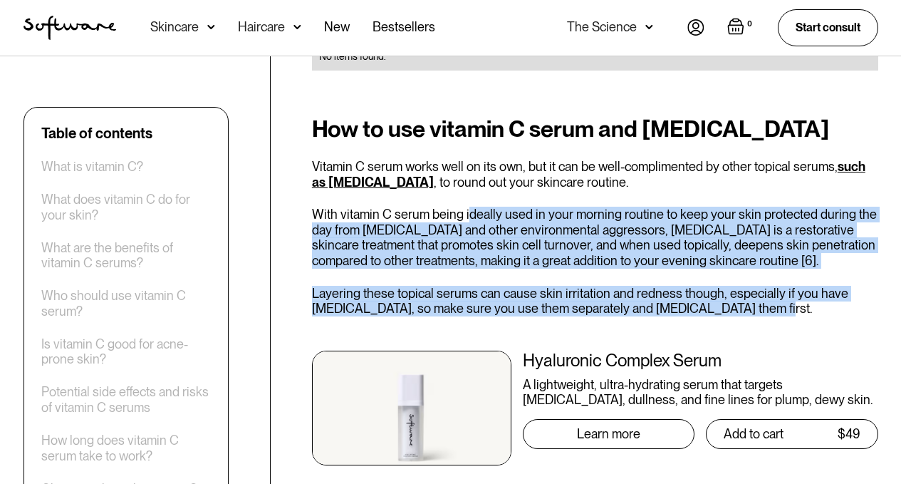
drag, startPoint x: 468, startPoint y: 164, endPoint x: 750, endPoint y: 248, distance: 294.3
click at [750, 248] on div "How to use vitamin C serum and [MEDICAL_DATA] Vitamin C serum works well on its…" at bounding box center [595, 299] width 566 height 366
click at [750, 286] on p "Layering these topical serums can cause skin irritation and redness though, esp…" at bounding box center [595, 301] width 566 height 31
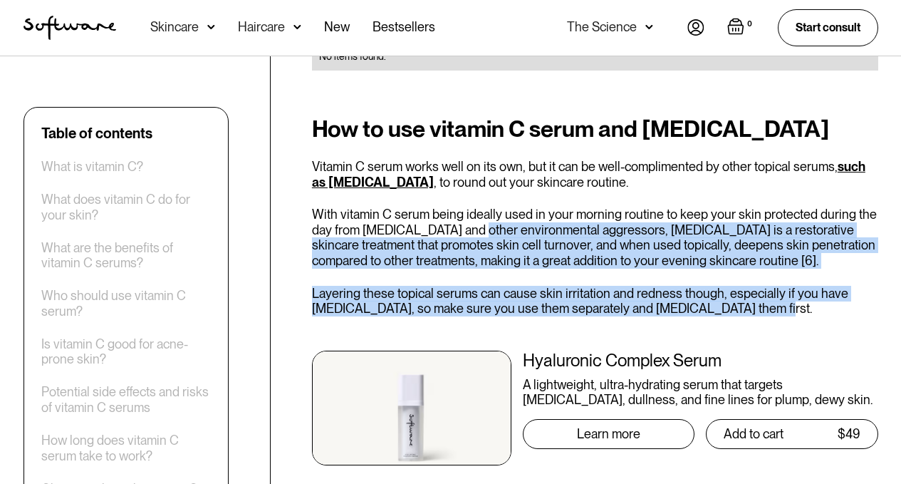
drag, startPoint x: 737, startPoint y: 249, endPoint x: 474, endPoint y: 180, distance: 271.8
click at [474, 180] on div "How to use vitamin C serum and [MEDICAL_DATA] Vitamin C serum works well on its…" at bounding box center [595, 299] width 566 height 366
click at [474, 207] on p "With vitamin C serum being ideally used in your morning routine to keep your sk…" at bounding box center [595, 237] width 566 height 61
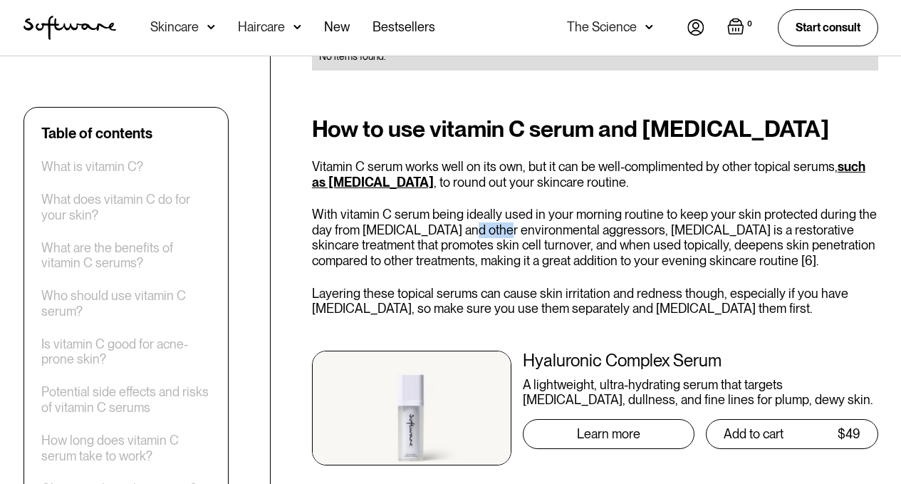
click at [474, 207] on p "With vitamin C serum being ideally used in your morning routine to keep your sk…" at bounding box center [595, 237] width 566 height 61
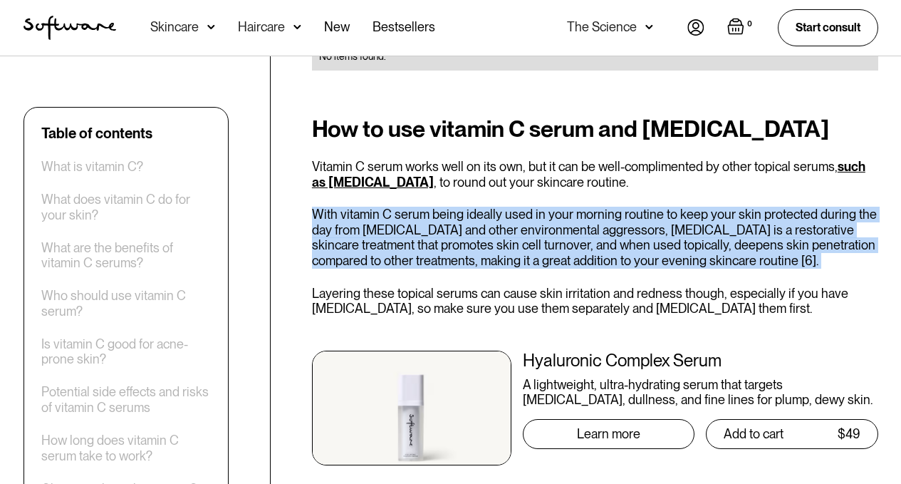
click at [474, 207] on p "With vitamin C serum being ideally used in your morning routine to keep your sk…" at bounding box center [595, 237] width 566 height 61
click at [466, 207] on p "With vitamin C serum being ideally used in your morning routine to keep your sk…" at bounding box center [595, 237] width 566 height 61
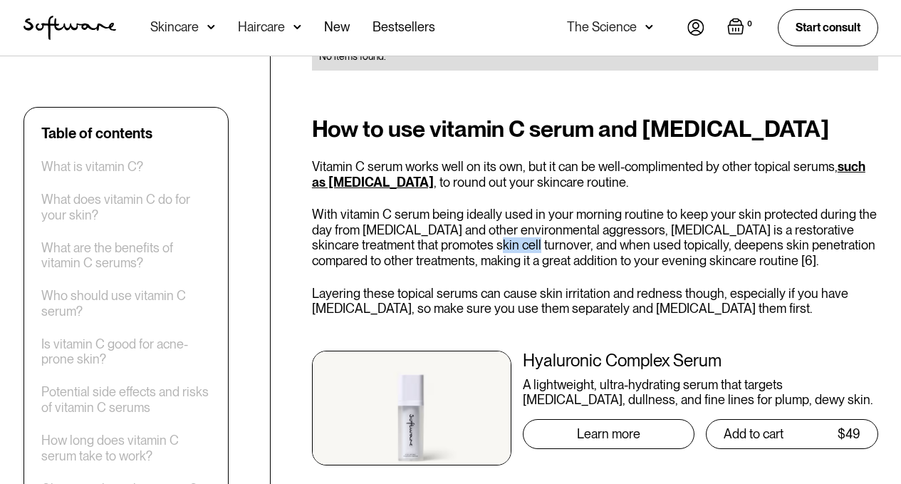
click at [466, 207] on p "With vitamin C serum being ideally used in your morning routine to keep your sk…" at bounding box center [595, 237] width 566 height 61
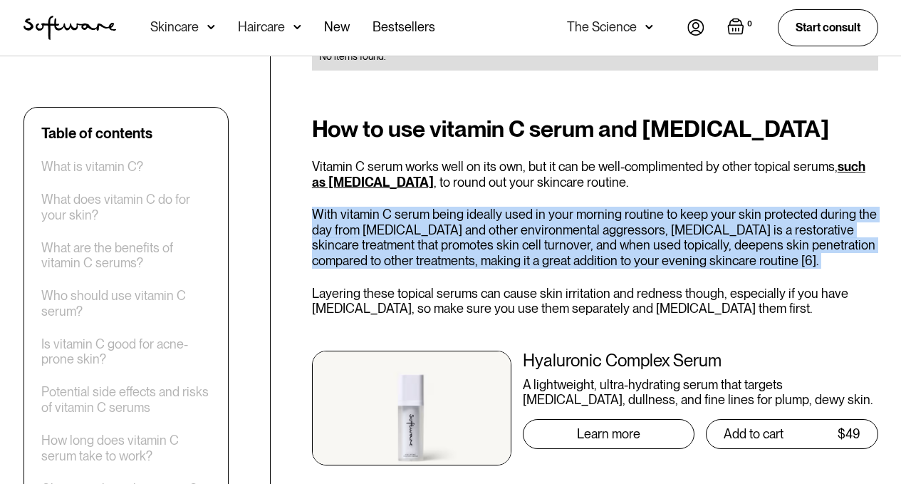
click at [466, 207] on p "With vitamin C serum being ideally used in your morning routine to keep your sk…" at bounding box center [595, 237] width 566 height 61
click at [496, 207] on p "With vitamin C serum being ideally used in your morning routine to keep your sk…" at bounding box center [595, 237] width 566 height 61
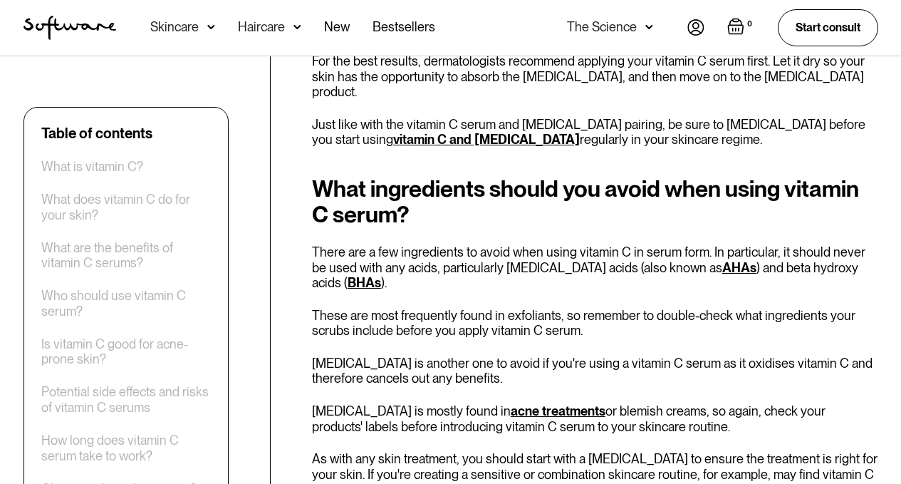
scroll to position [4559, 0]
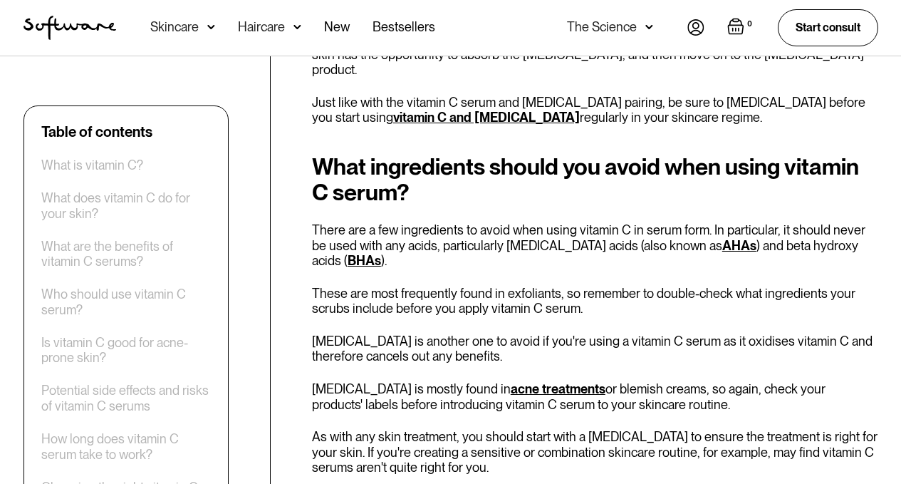
click at [511, 222] on p "There are a few ingredients to avoid when using vitamin C in serum form. In par…" at bounding box center [595, 245] width 566 height 46
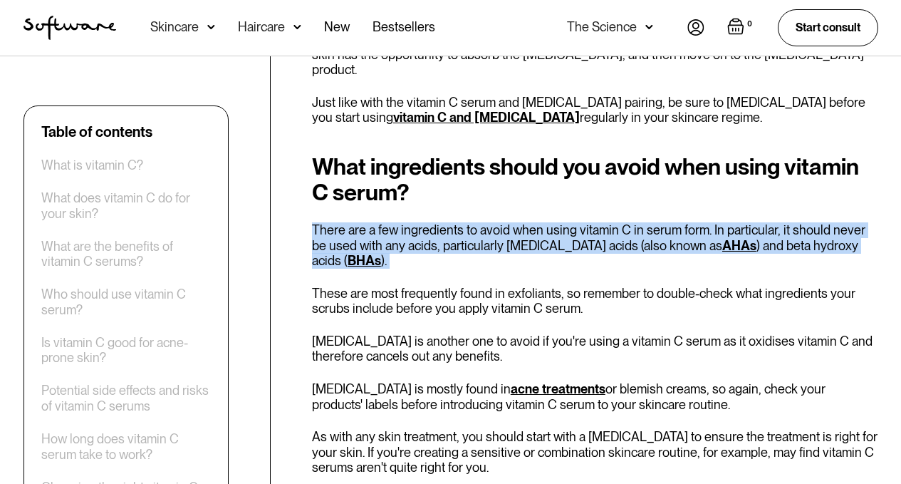
click at [511, 222] on p "There are a few ingredients to avoid when using vitamin C in serum form. In par…" at bounding box center [595, 245] width 566 height 46
click at [496, 222] on p "There are a few ingredients to avoid when using vitamin C in serum form. In par…" at bounding box center [595, 245] width 566 height 46
drag, startPoint x: 412, startPoint y: 158, endPoint x: 442, endPoint y: 189, distance: 42.3
click at [442, 222] on p "There are a few ingredients to avoid when using vitamin C in serum form. In par…" at bounding box center [595, 245] width 566 height 46
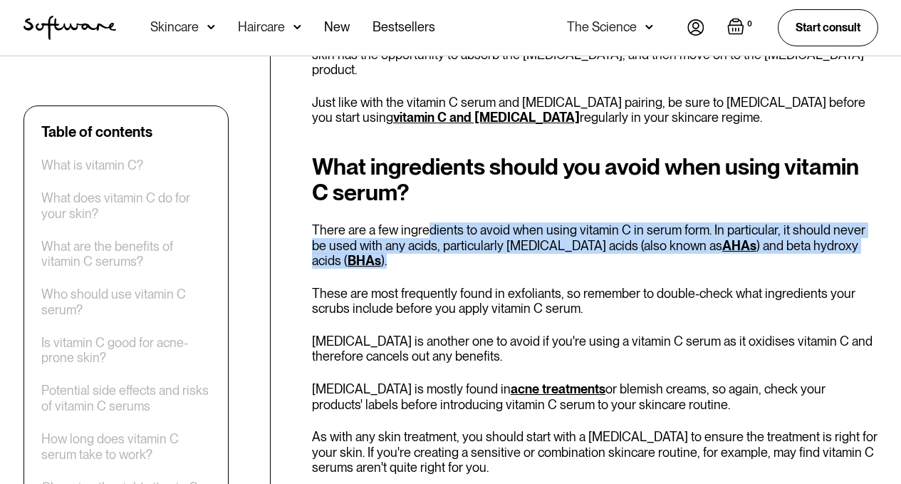
drag, startPoint x: 427, startPoint y: 162, endPoint x: 452, endPoint y: 189, distance: 37.3
click at [452, 222] on p "There are a few ingredients to avoid when using vitamin C in serum form. In par…" at bounding box center [595, 245] width 566 height 46
drag, startPoint x: 414, startPoint y: 166, endPoint x: 432, endPoint y: 183, distance: 25.2
click at [432, 222] on p "There are a few ingredients to avoid when using vitamin C in serum form. In par…" at bounding box center [595, 245] width 566 height 46
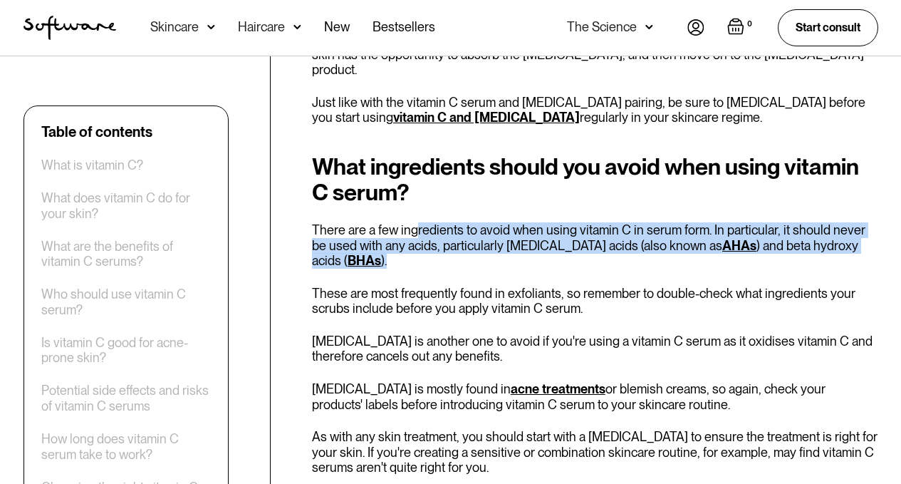
click at [432, 222] on p "There are a few ingredients to avoid when using vitamin C in serum form. In par…" at bounding box center [595, 245] width 566 height 46
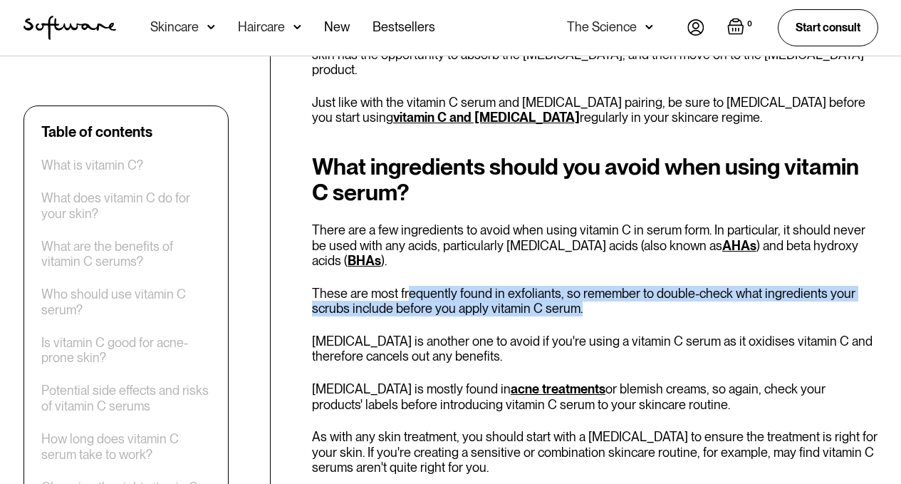
drag, startPoint x: 407, startPoint y: 212, endPoint x: 617, endPoint y: 243, distance: 212.4
click at [617, 243] on div "What ingredients should you avoid when using vitamin C serum? There are a few i…" at bounding box center [595, 346] width 566 height 385
click at [617, 286] on p "These are most frequently found in exfoliants, so remember to double-check what…" at bounding box center [595, 301] width 566 height 31
drag, startPoint x: 467, startPoint y: 214, endPoint x: 594, endPoint y: 235, distance: 128.6
click at [594, 286] on p "These are most frequently found in exfoliants, so remember to double-check what…" at bounding box center [595, 301] width 566 height 31
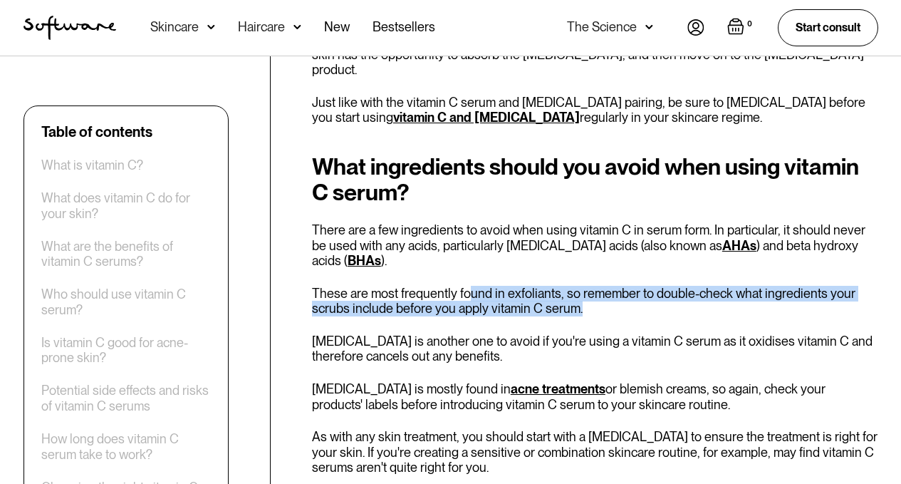
click at [594, 286] on p "These are most frequently found in exfoliants, so remember to double-check what…" at bounding box center [595, 301] width 566 height 31
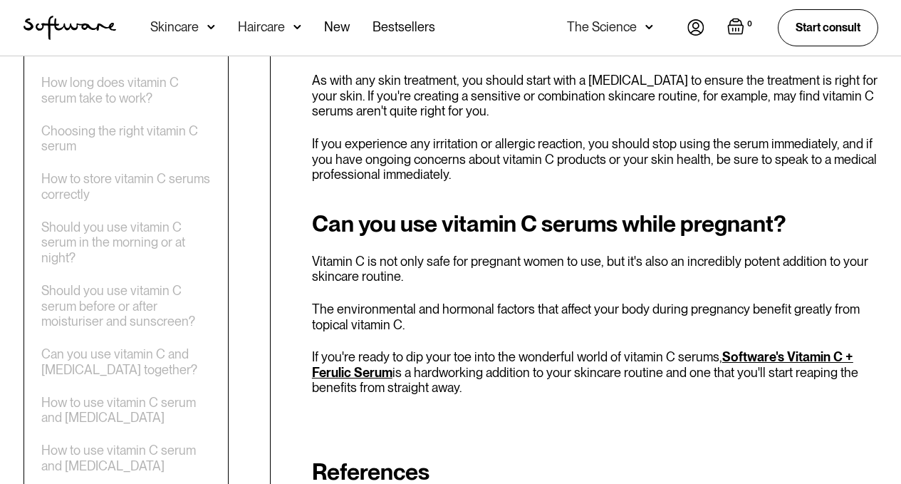
scroll to position [5057, 0]
